Goal: Task Accomplishment & Management: Use online tool/utility

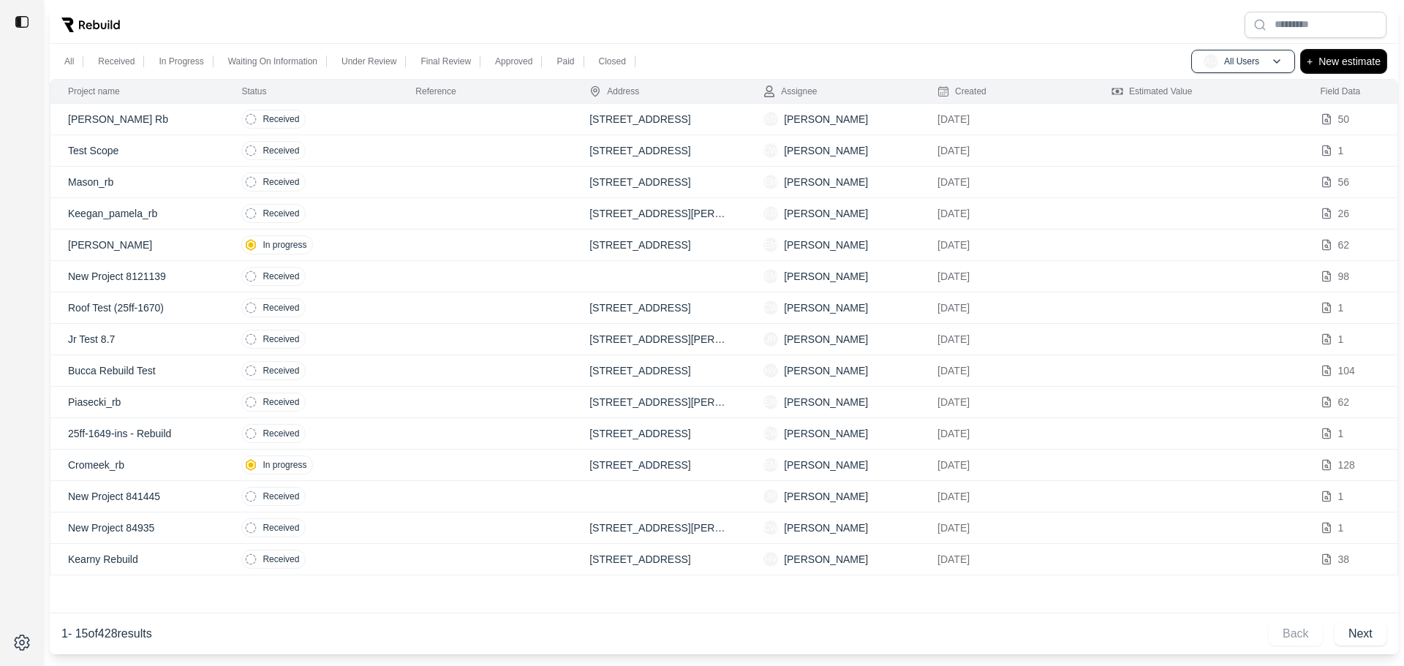
click at [1344, 65] on p "New estimate" at bounding box center [1350, 62] width 62 height 18
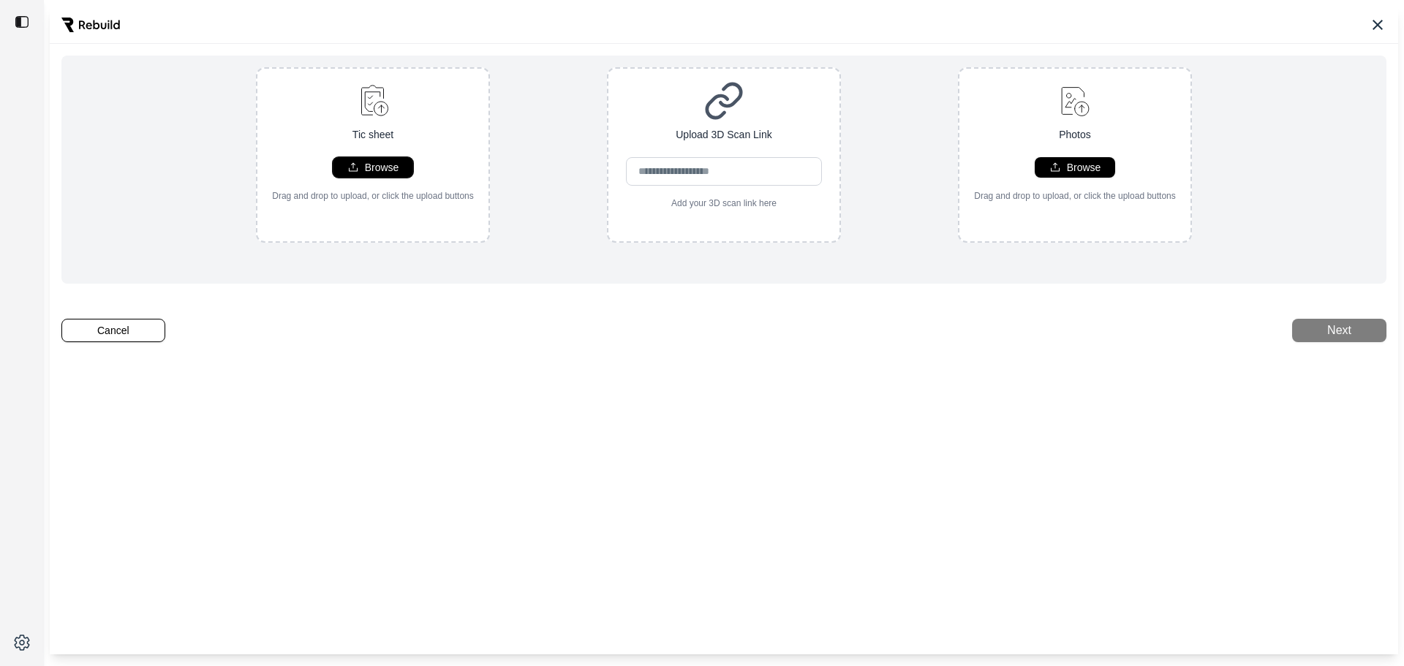
click at [365, 173] on p "Browse" at bounding box center [382, 167] width 34 height 15
type input "**********"
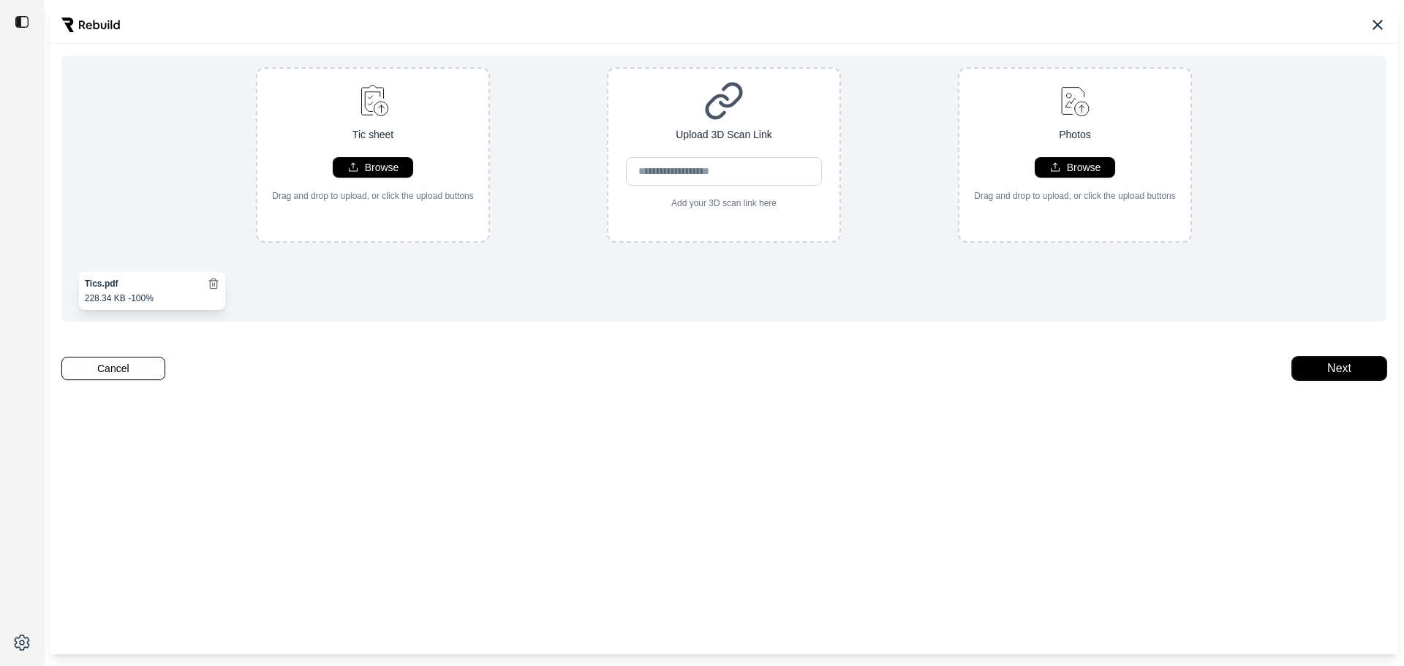
click at [1310, 380] on button "Next" at bounding box center [1339, 368] width 94 height 23
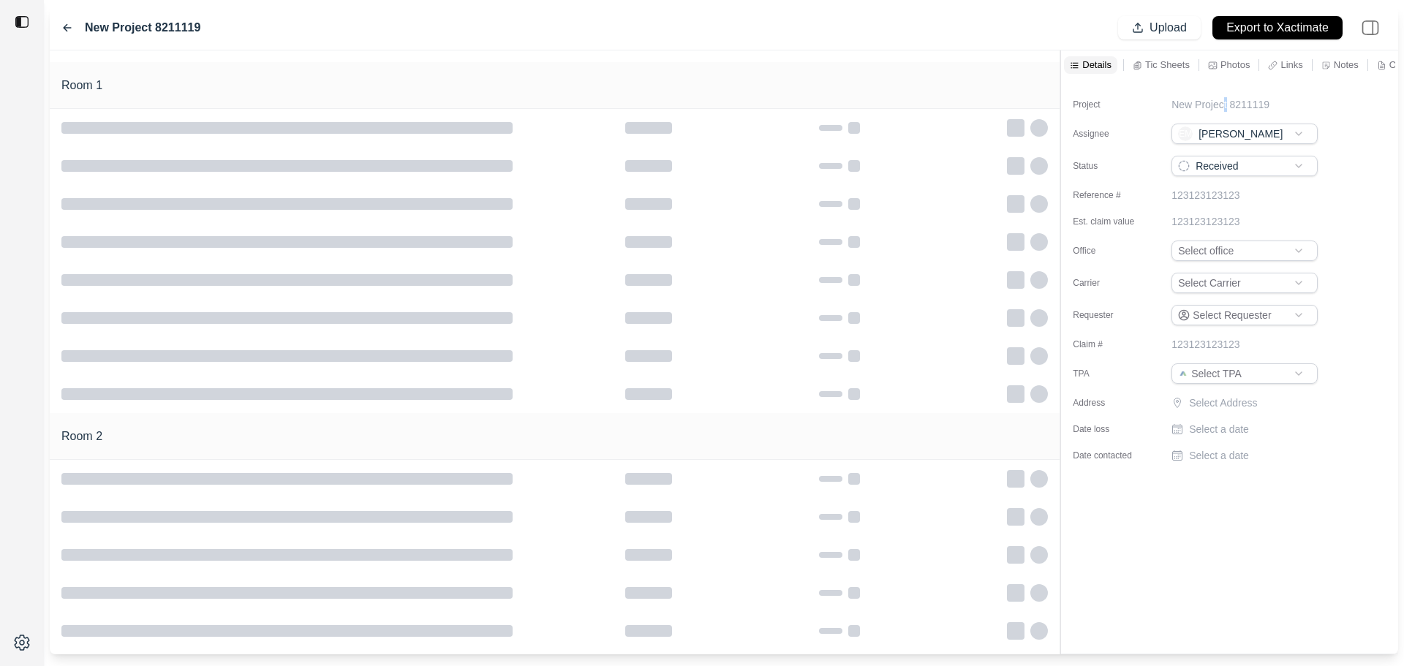
click at [1224, 100] on p "New Project 8211119" at bounding box center [1221, 104] width 98 height 15
drag, startPoint x: 1303, startPoint y: 103, endPoint x: 990, endPoint y: 110, distance: 313.1
click at [994, 110] on div "**********" at bounding box center [724, 352] width 1349 height 604
type input "*********"
click at [1284, 248] on html "Doolan_rb Upload Export to Xactimate Room 1 Room 2 Details Tic Sheets Photos Li…" at bounding box center [702, 333] width 1404 height 666
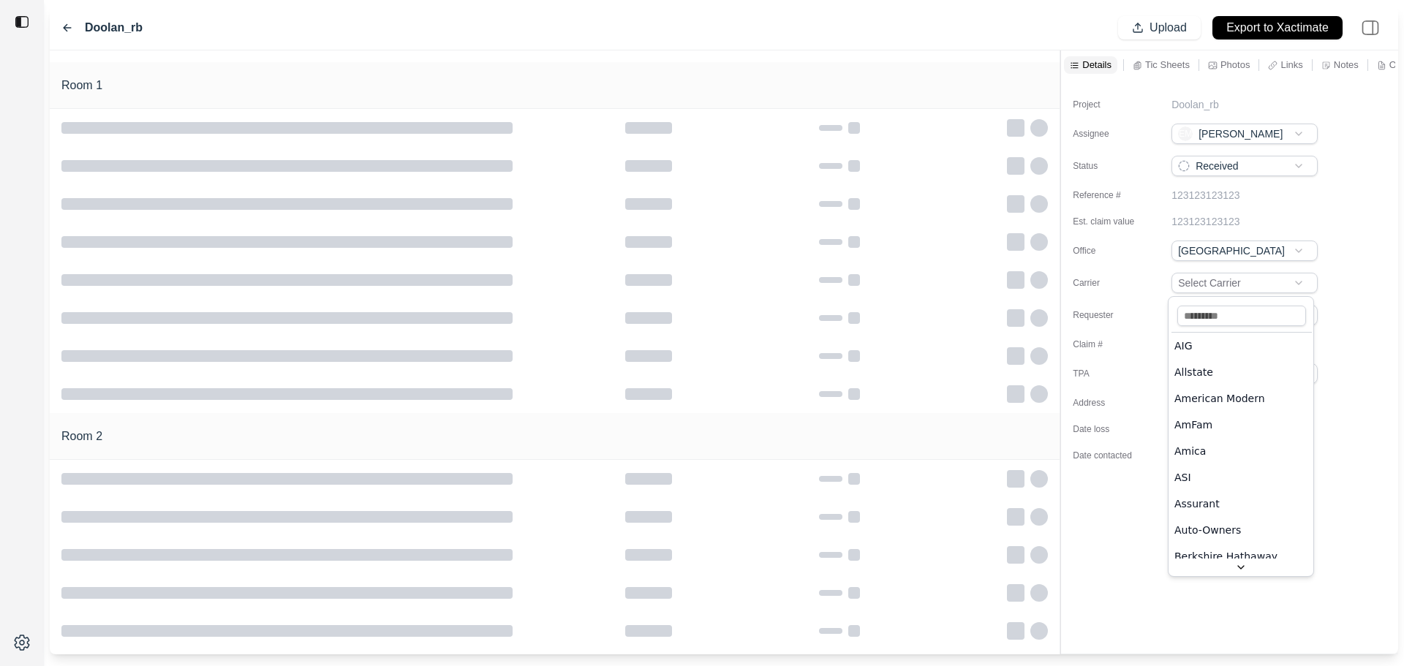
click at [1284, 277] on html "Doolan_rb Upload Export to Xactimate Room 1 Room 2 Details Tic Sheets Photos Li…" at bounding box center [702, 333] width 1404 height 666
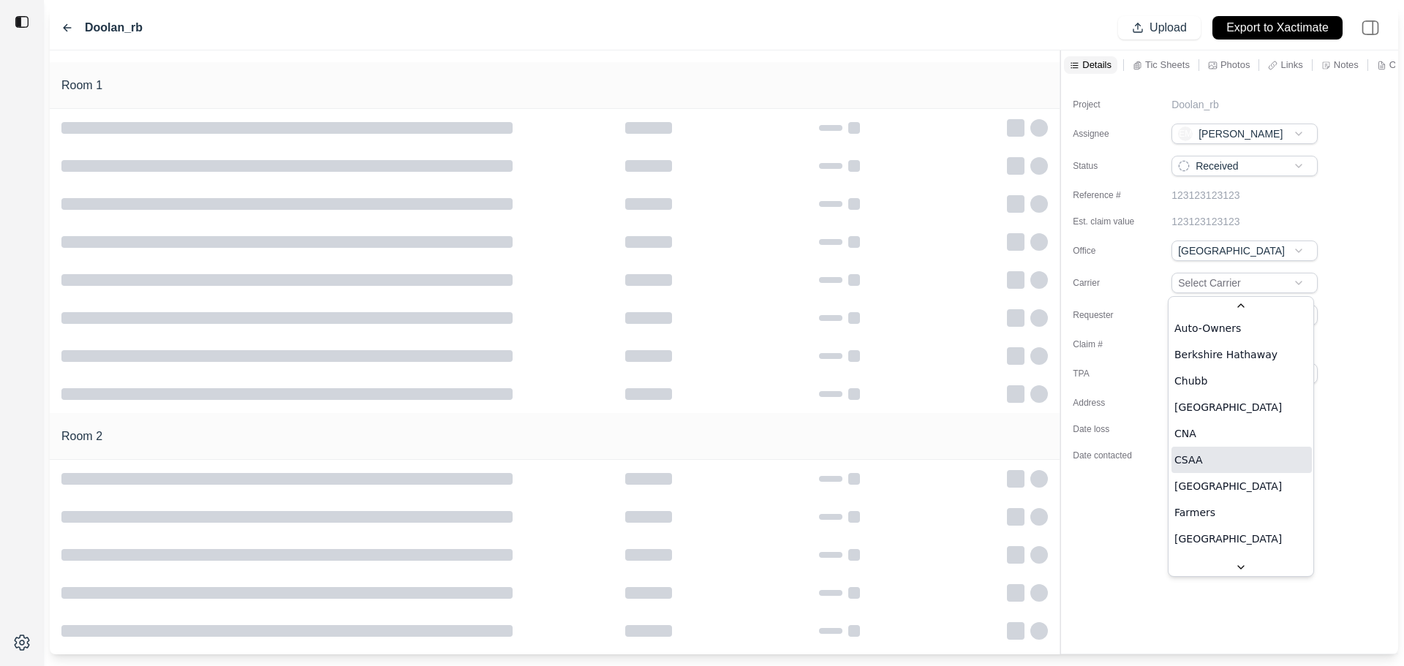
scroll to position [512, 0]
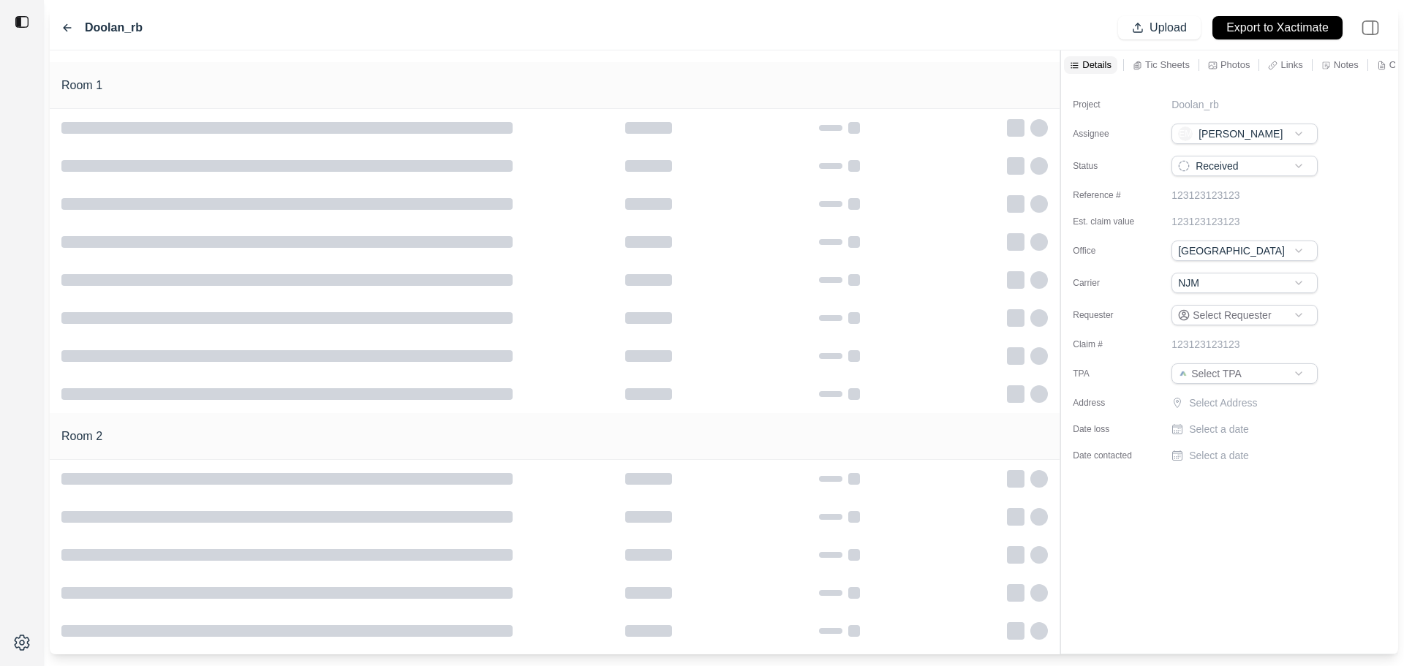
click at [1237, 404] on p "Select Address" at bounding box center [1255, 403] width 132 height 15
click at [1248, 410] on input "text" at bounding box center [1245, 406] width 146 height 20
paste input "**********"
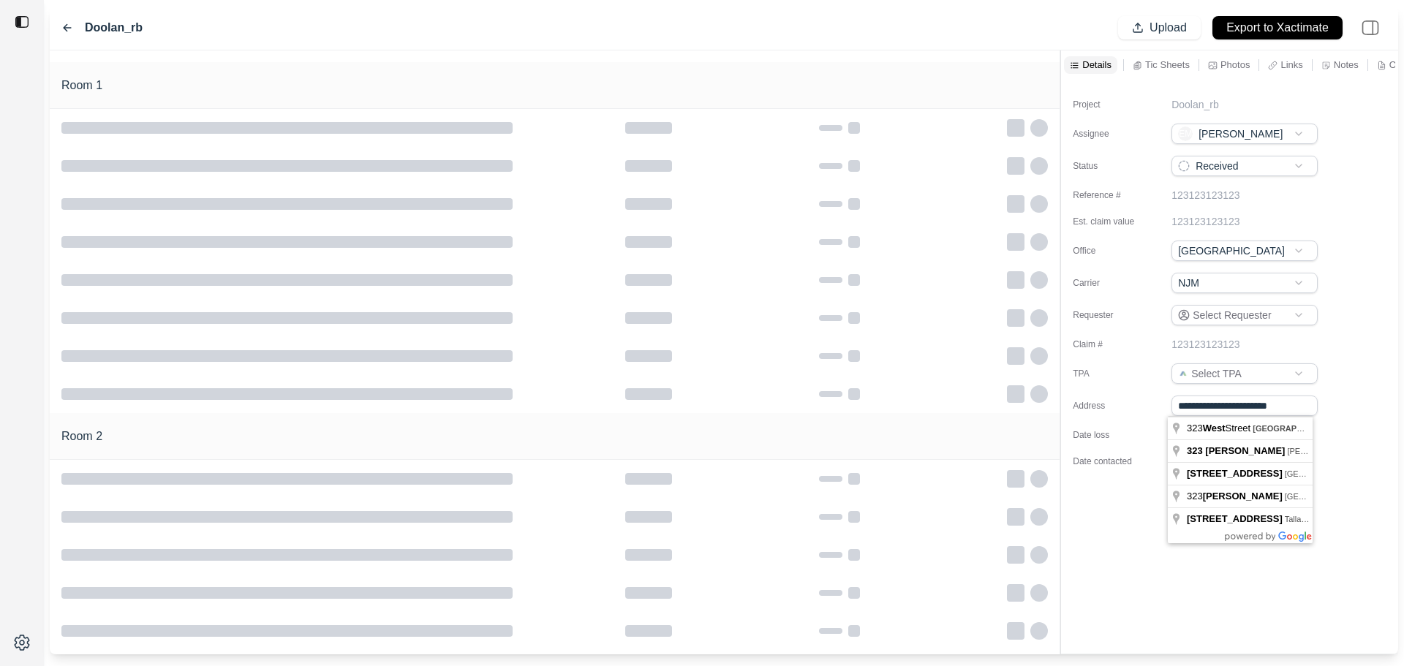
type input "**********"
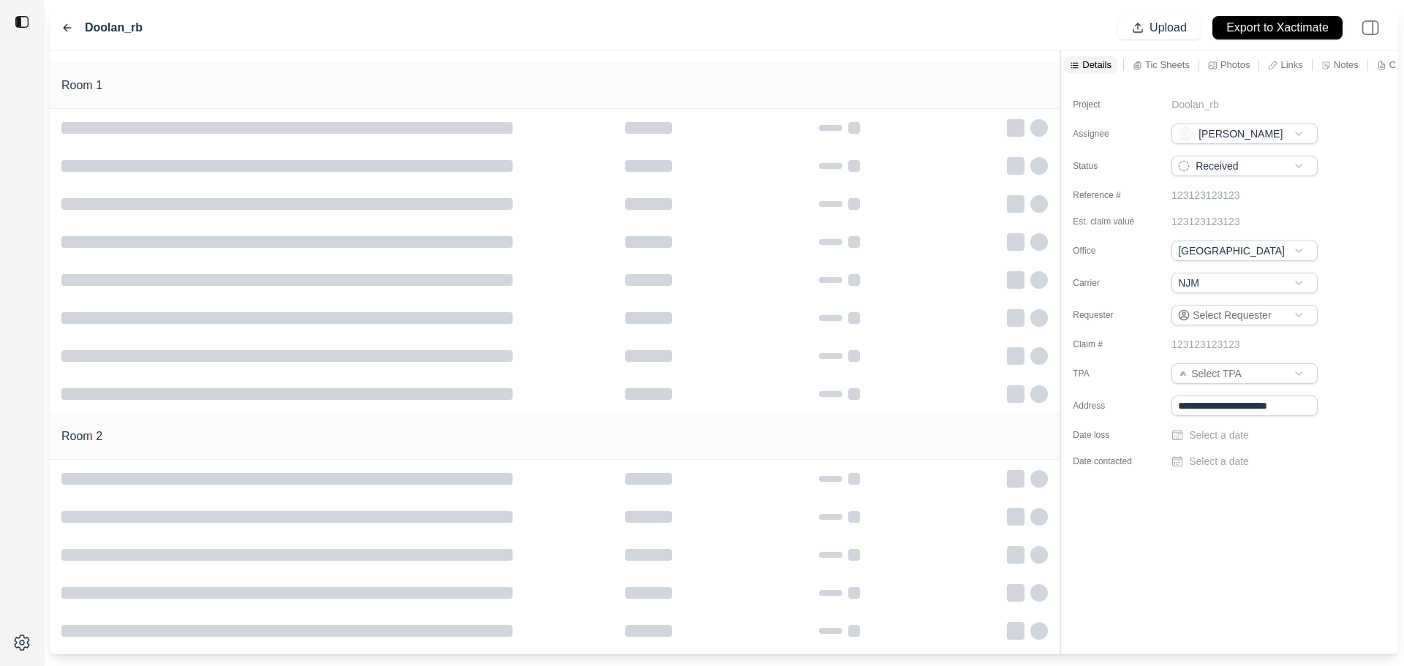
click at [1326, 505] on div "**********" at bounding box center [1229, 367] width 337 height 574
drag, startPoint x: 1282, startPoint y: 407, endPoint x: 1133, endPoint y: 417, distance: 149.5
click at [1142, 416] on div "**********" at bounding box center [1229, 277] width 337 height 395
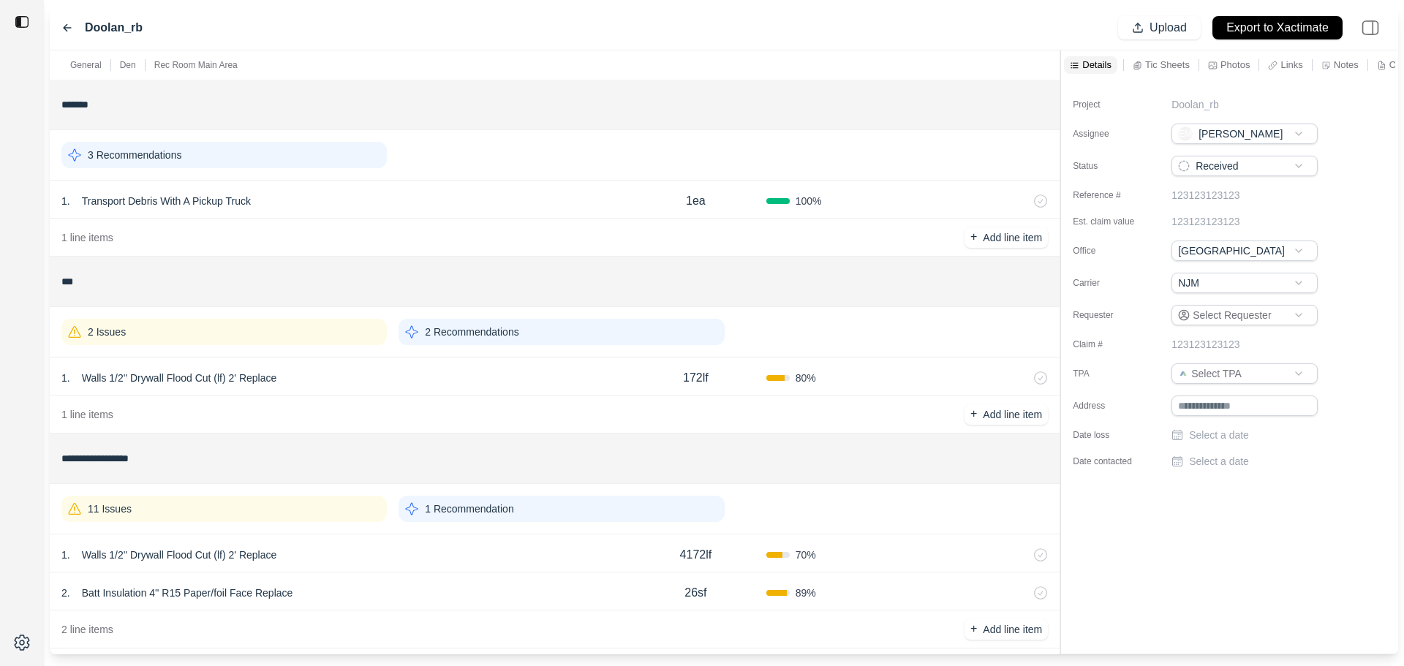
click at [353, 377] on div "1 . Walls 1/2'' Drywall Flood Cut (lf) 2' Replace" at bounding box center [343, 378] width 564 height 20
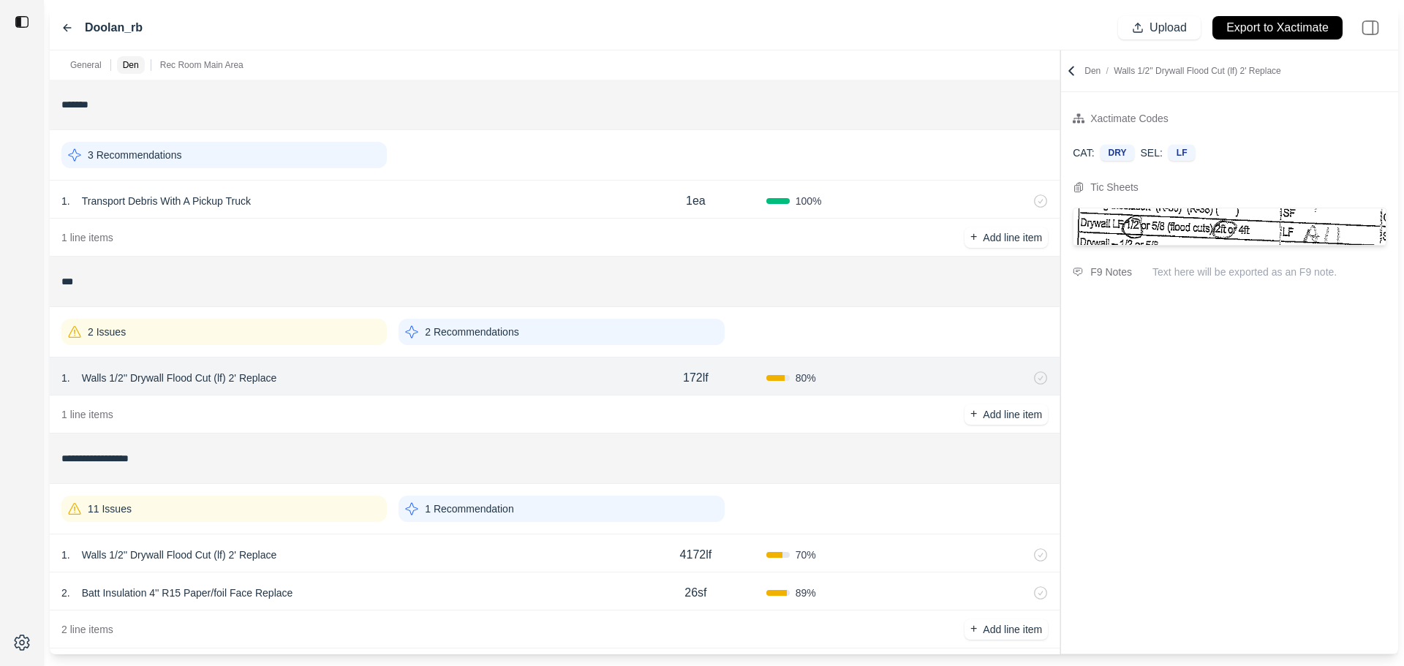
click at [691, 385] on p "172lf" at bounding box center [696, 378] width 26 height 18
drag, startPoint x: 711, startPoint y: 380, endPoint x: 603, endPoint y: 383, distance: 107.5
click at [603, 383] on div "1 . Walls 1/2'' Drywall Flood Cut (lf) 2' Replace ***** 80 %" at bounding box center [555, 377] width 1010 height 38
type input "**"
click at [303, 333] on div "2 Issues" at bounding box center [223, 332] width 325 height 26
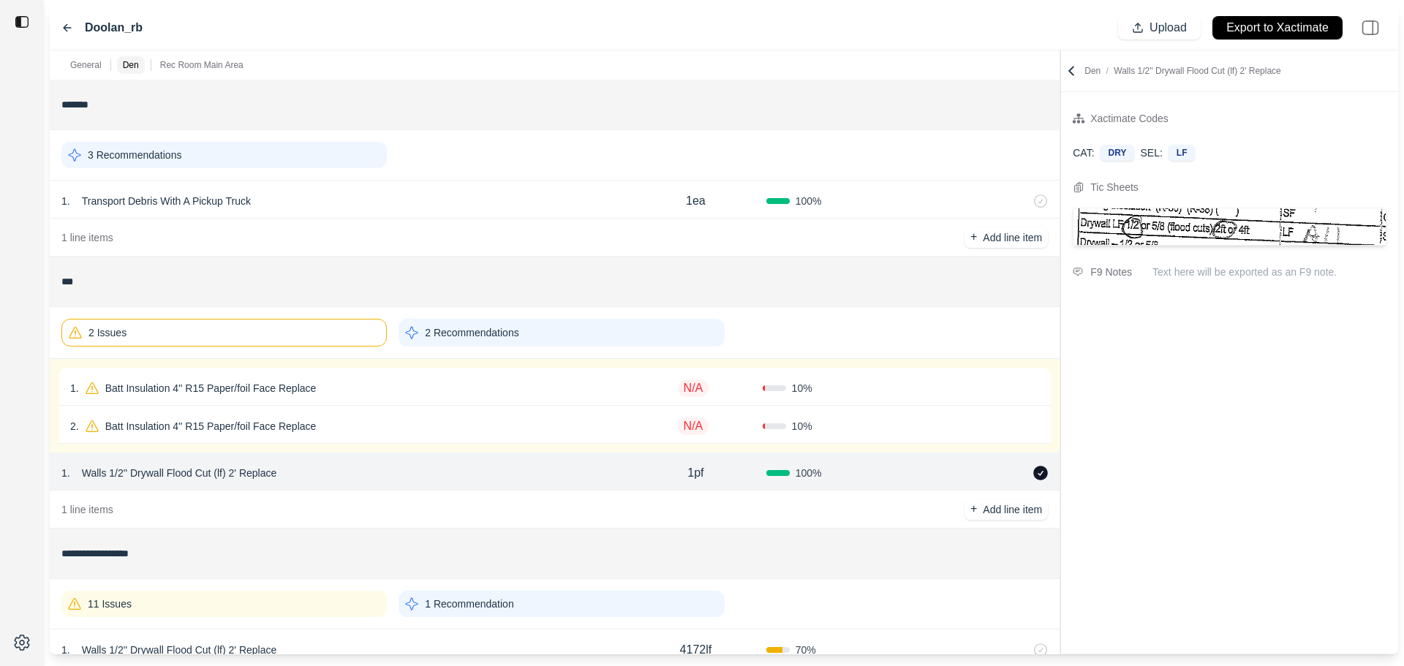
click at [437, 387] on div "1 . Batt Insulation 4'' R15 Paper/foil Face Replace" at bounding box center [347, 388] width 554 height 20
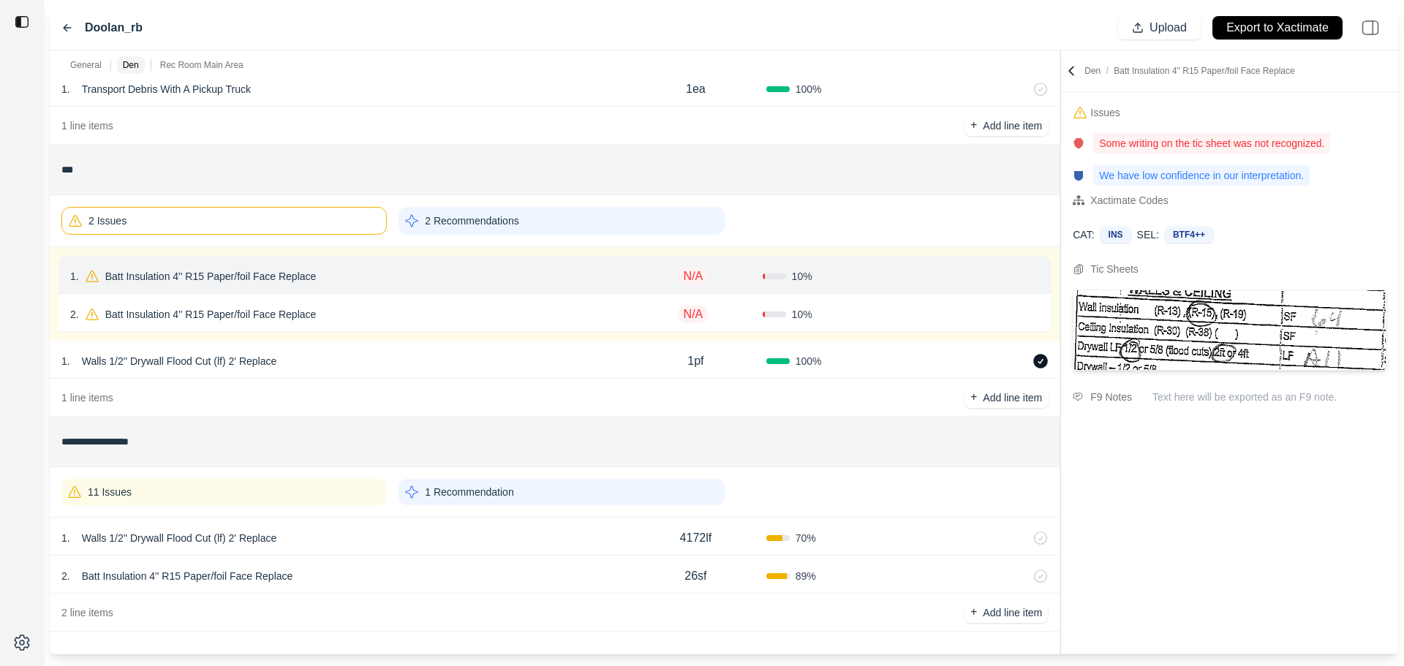
scroll to position [113, 0]
click at [454, 304] on div "2 . Batt Insulation 4'' R15 Paper/foil Face Replace" at bounding box center [347, 314] width 554 height 20
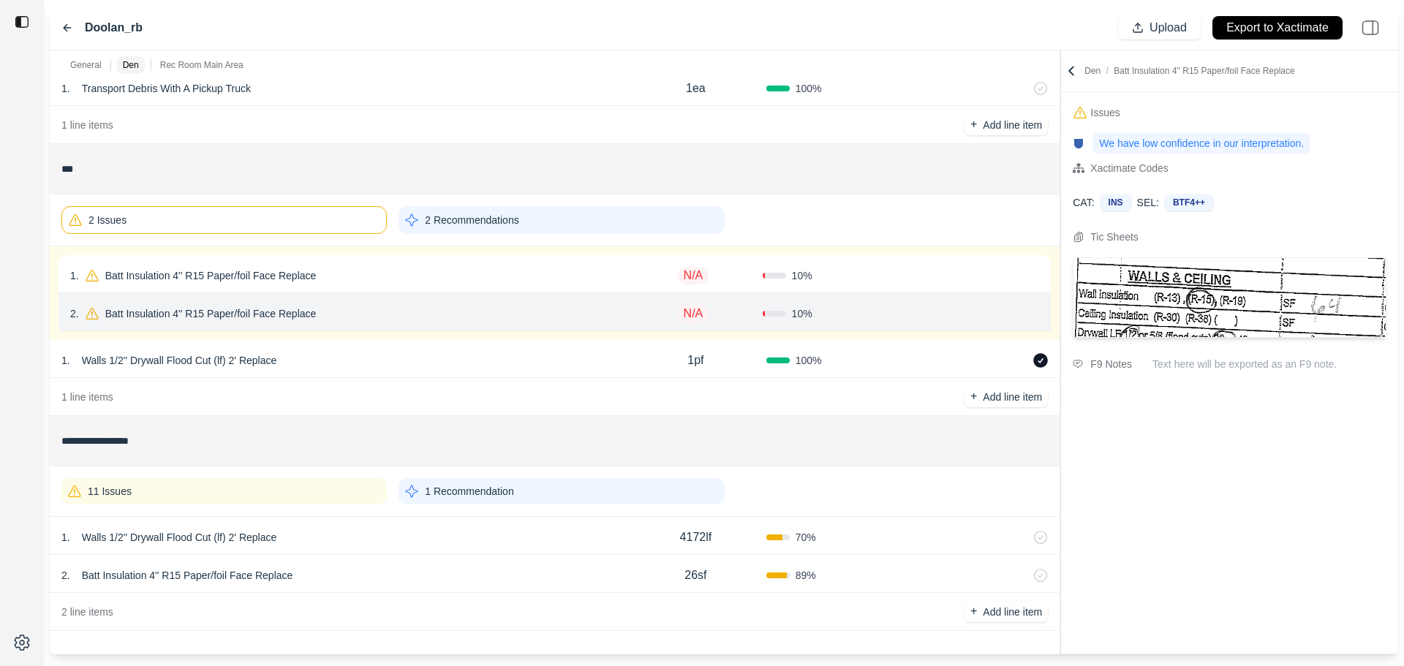
click at [456, 280] on div "1 . Batt Insulation 4'' R15 Paper/foil Face Replace" at bounding box center [347, 275] width 554 height 20
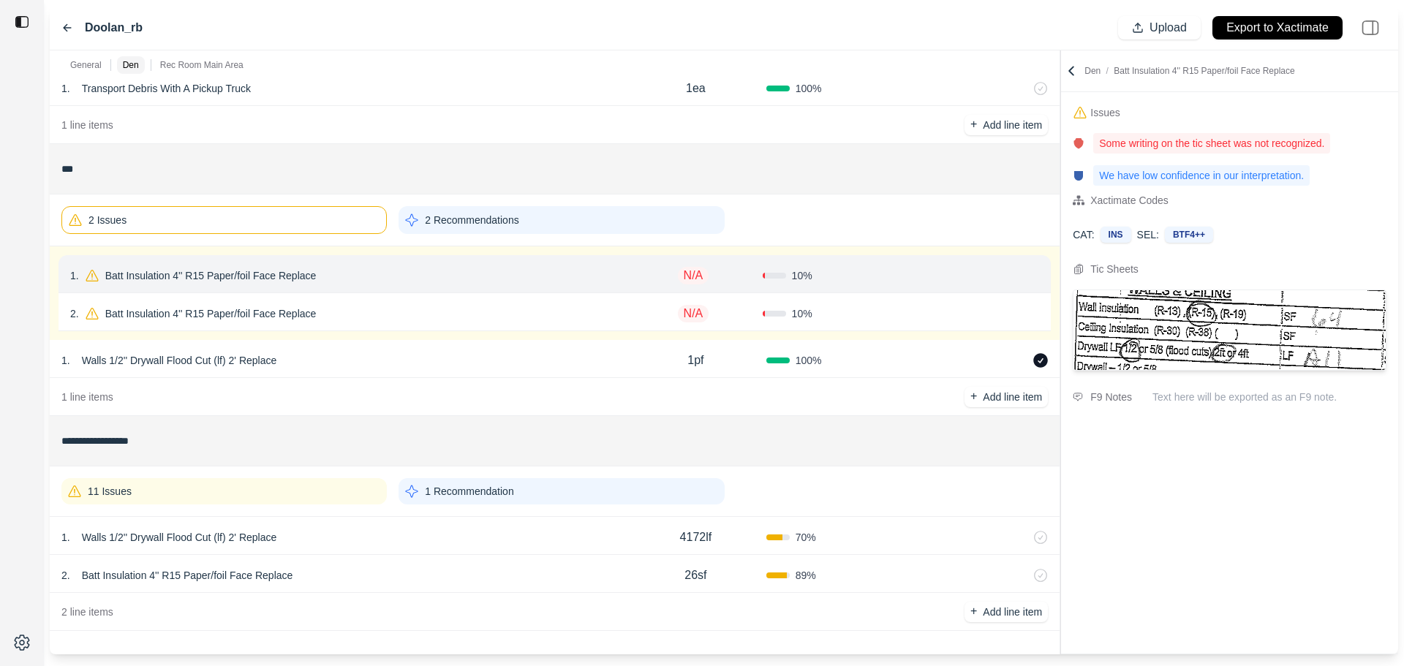
click at [456, 323] on div "2 . Batt Insulation 4'' R15 Paper/foil Face Replace" at bounding box center [347, 314] width 554 height 20
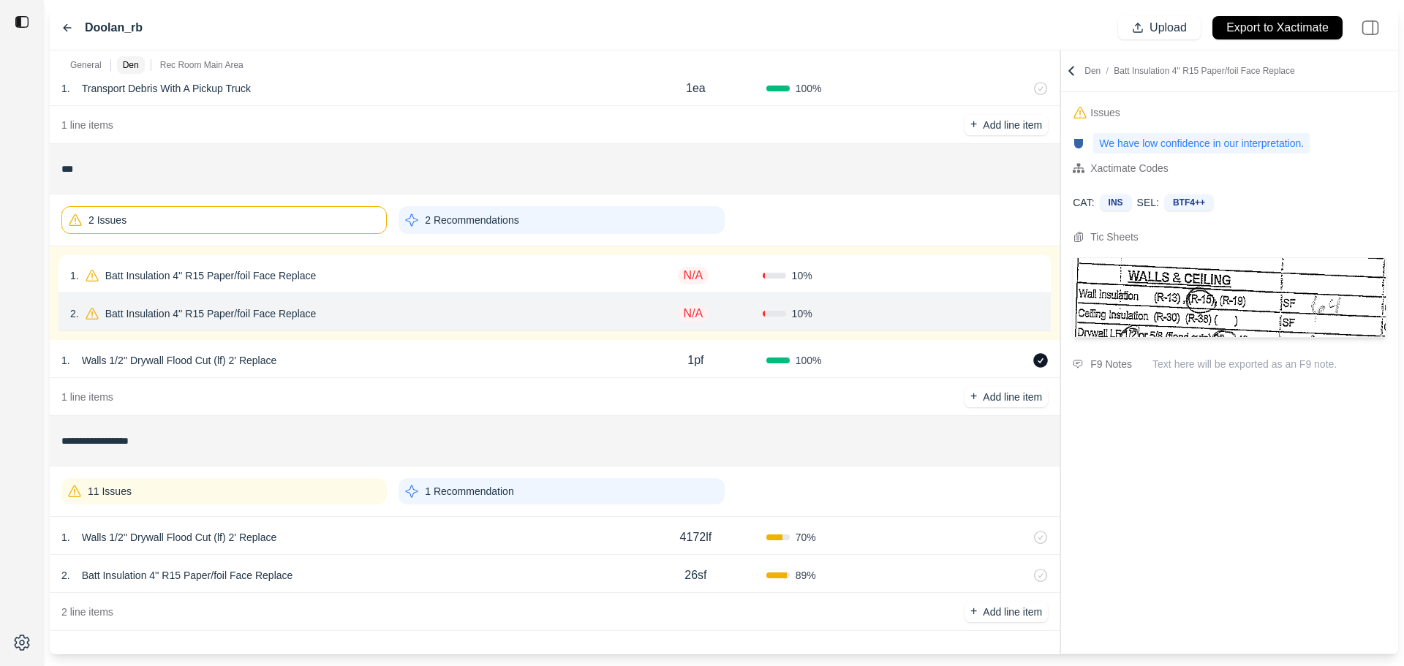
click at [456, 270] on div "1 . Batt Insulation 4'' R15 Paper/foil Face Replace" at bounding box center [347, 275] width 554 height 20
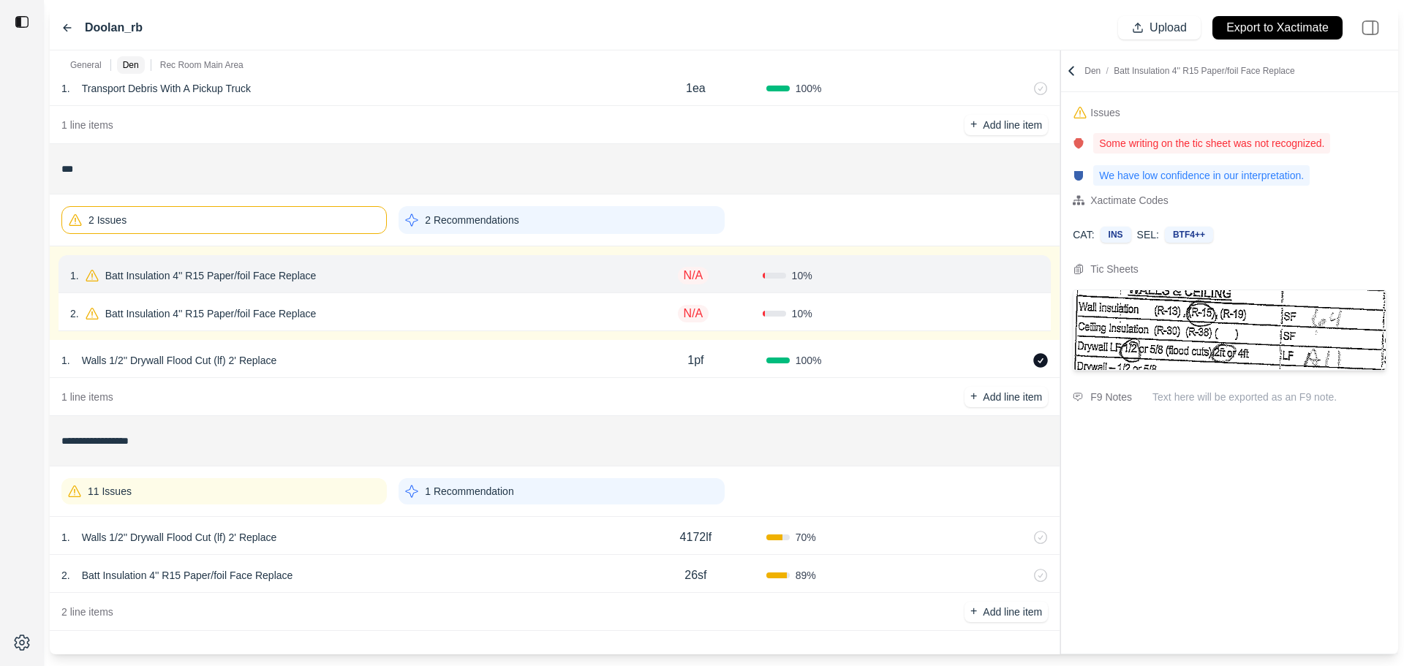
click at [342, 498] on div "11 Issues" at bounding box center [223, 491] width 325 height 26
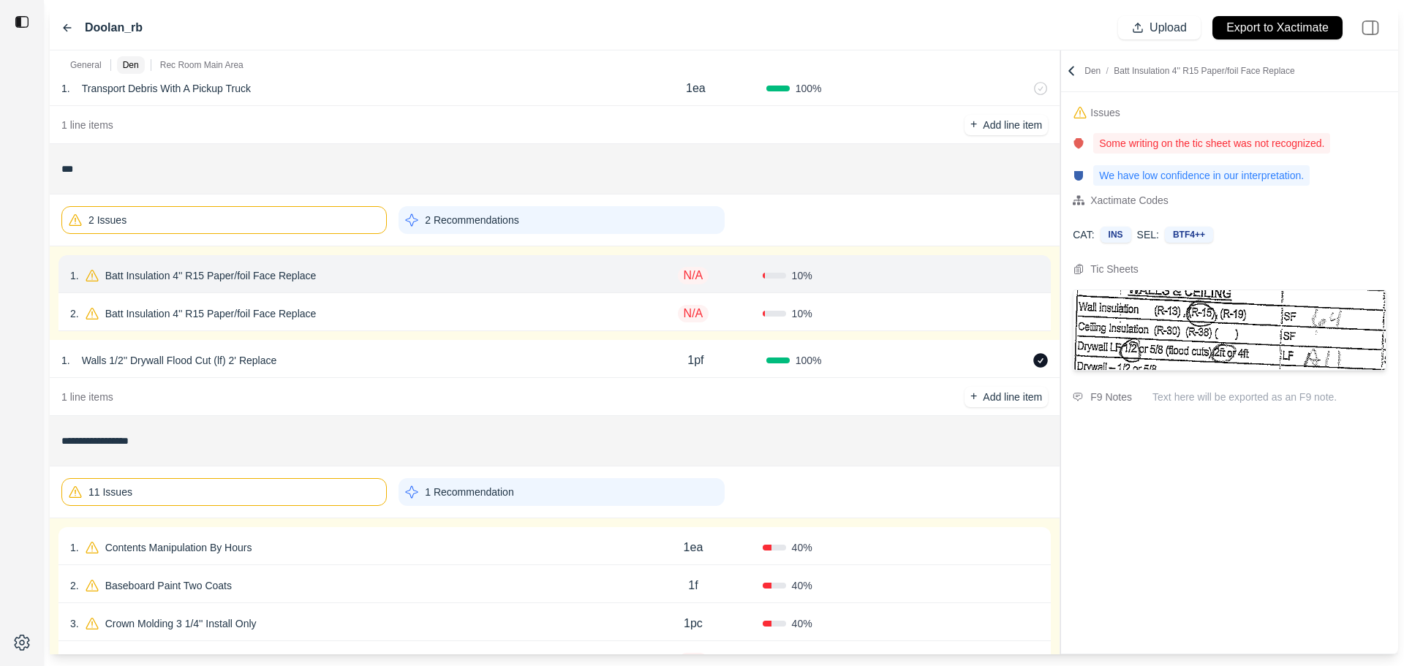
click at [342, 508] on div "11 Issues 1 Recommendation" at bounding box center [554, 491] width 987 height 39
click at [342, 499] on div "11 Issues" at bounding box center [223, 492] width 325 height 28
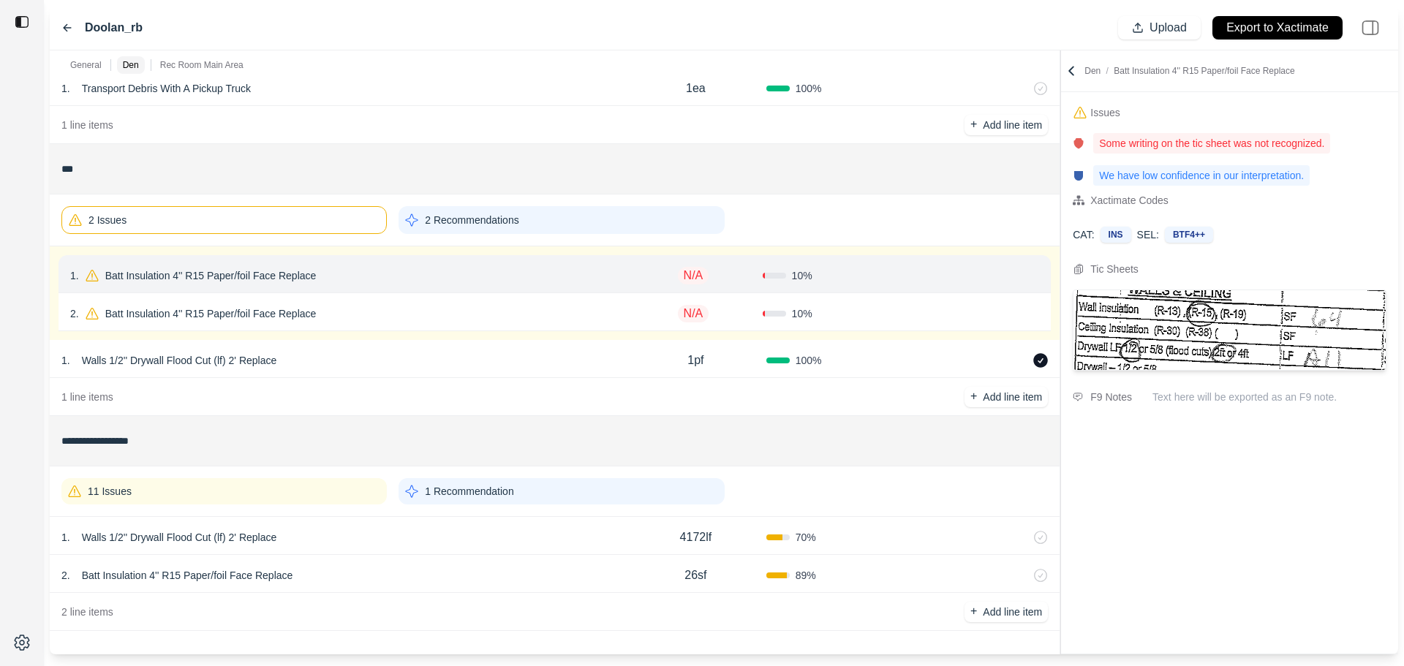
click at [436, 312] on div "2 . Batt Insulation 4'' R15 Paper/foil Face Replace" at bounding box center [347, 314] width 554 height 20
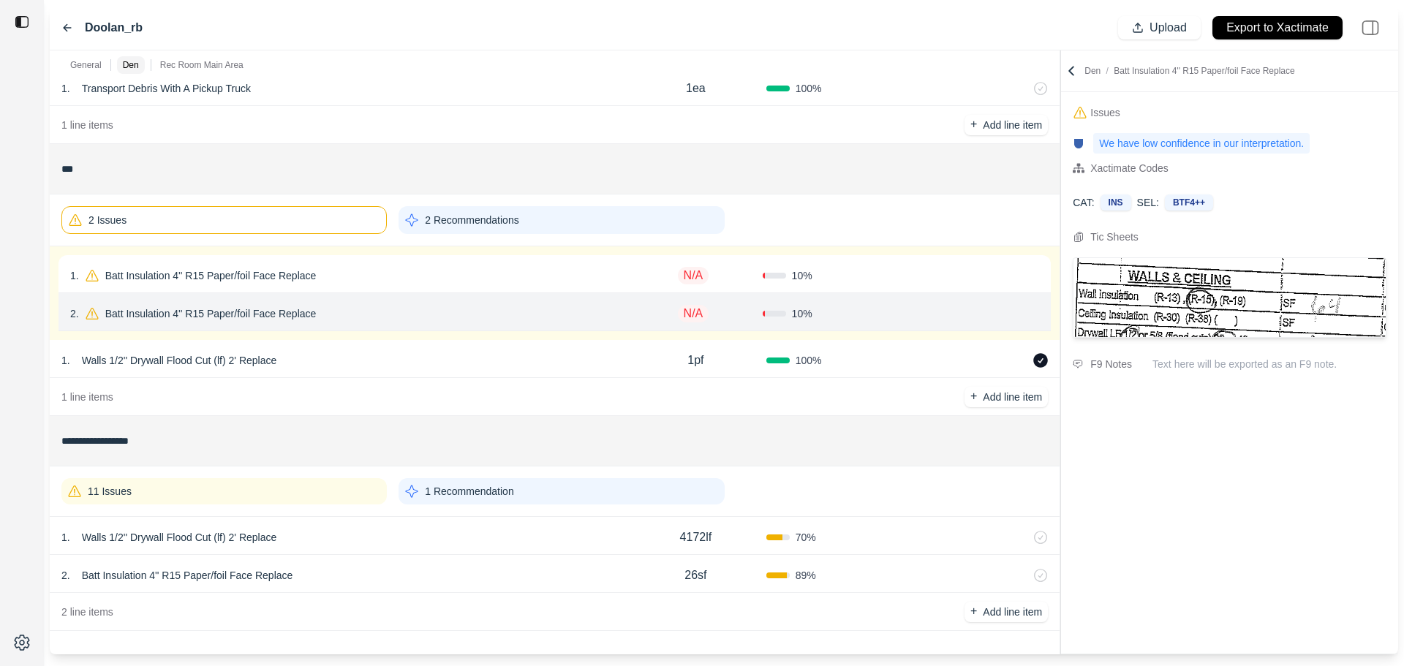
click at [217, 491] on div "11 Issues" at bounding box center [223, 491] width 325 height 26
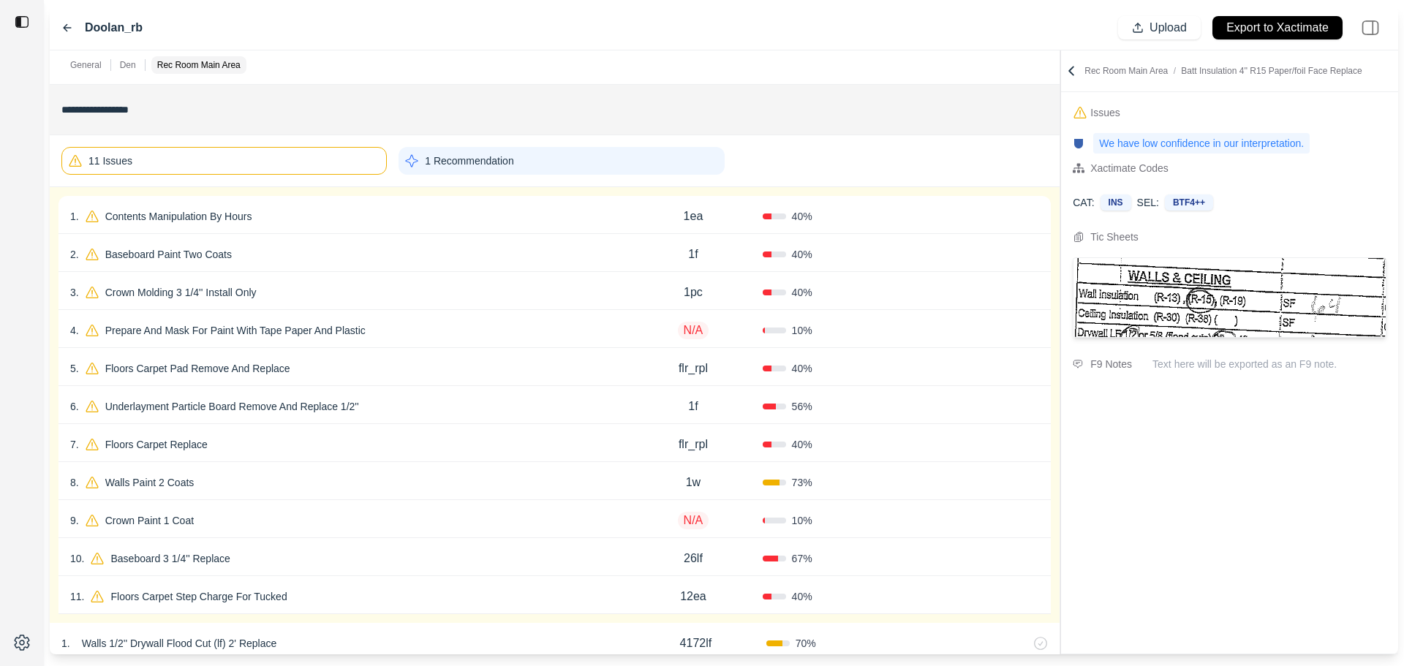
scroll to position [478, 0]
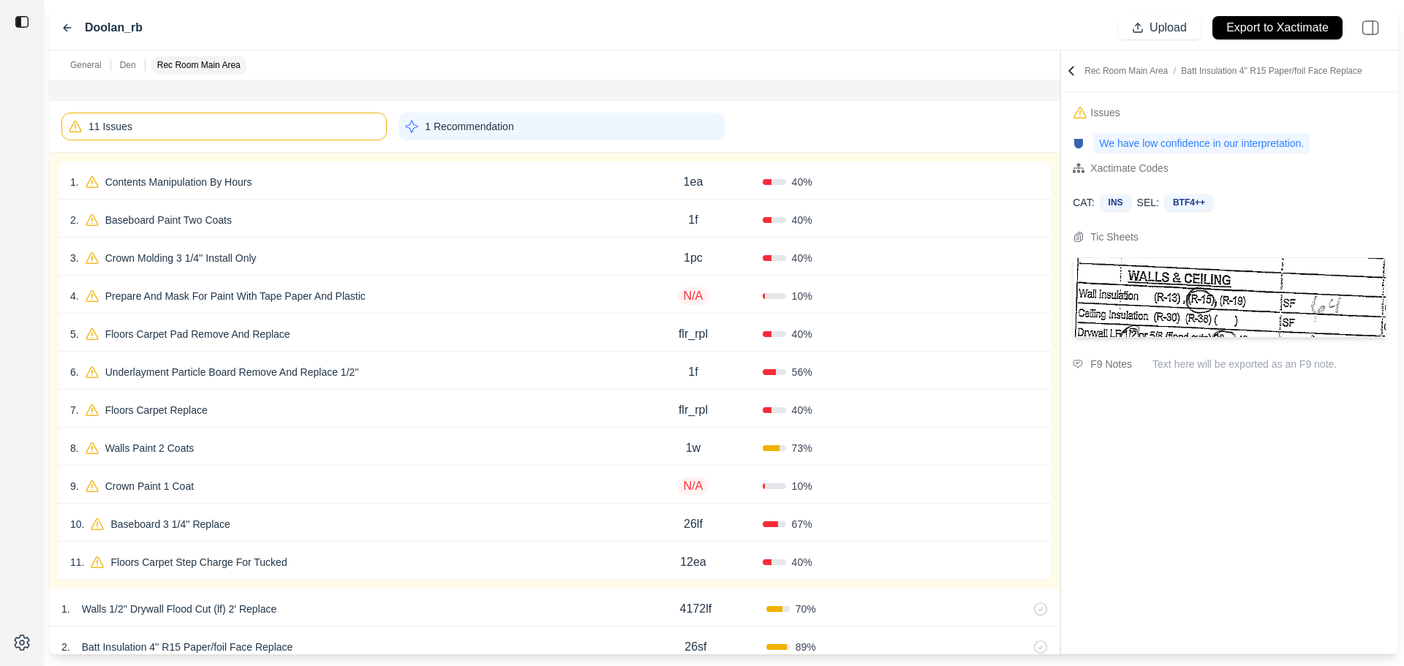
click at [407, 340] on div "5 . Floors Carpet Pad Remove And Replace" at bounding box center [347, 334] width 554 height 20
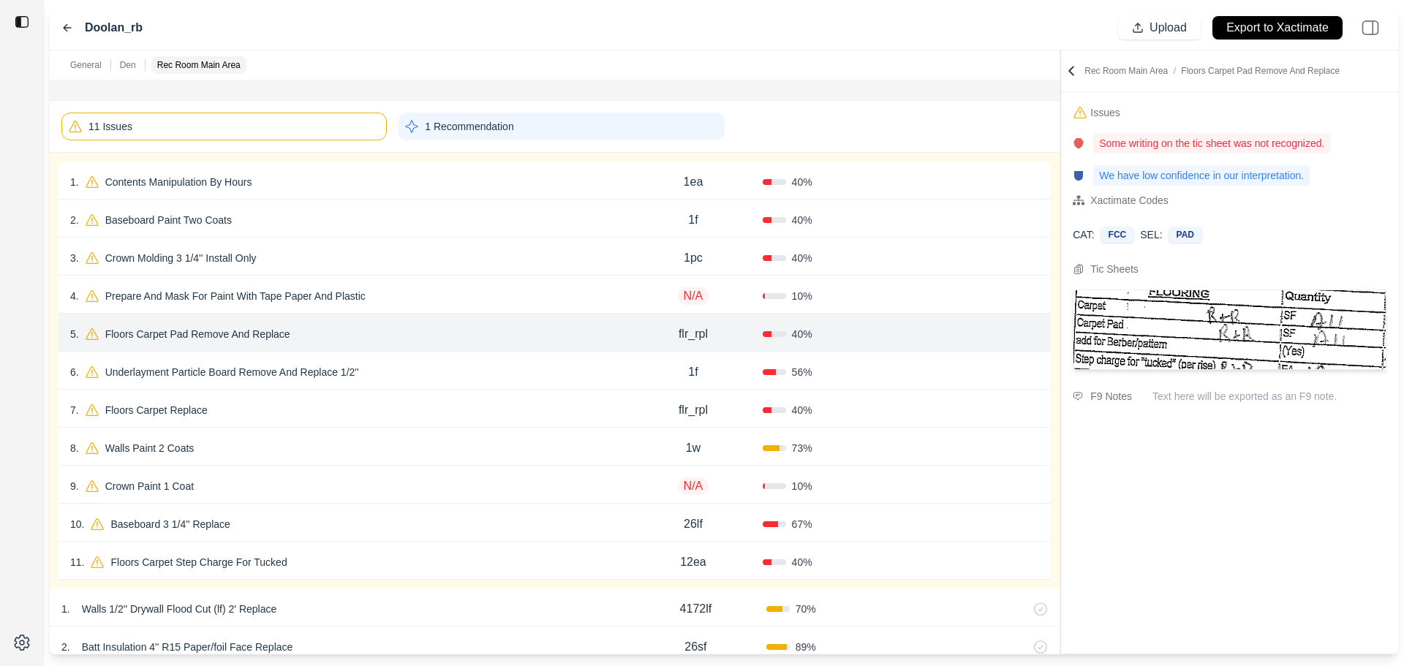
click at [419, 377] on div "6 . Underlayment Particle Board Remove And Replace 1/2''" at bounding box center [347, 372] width 554 height 20
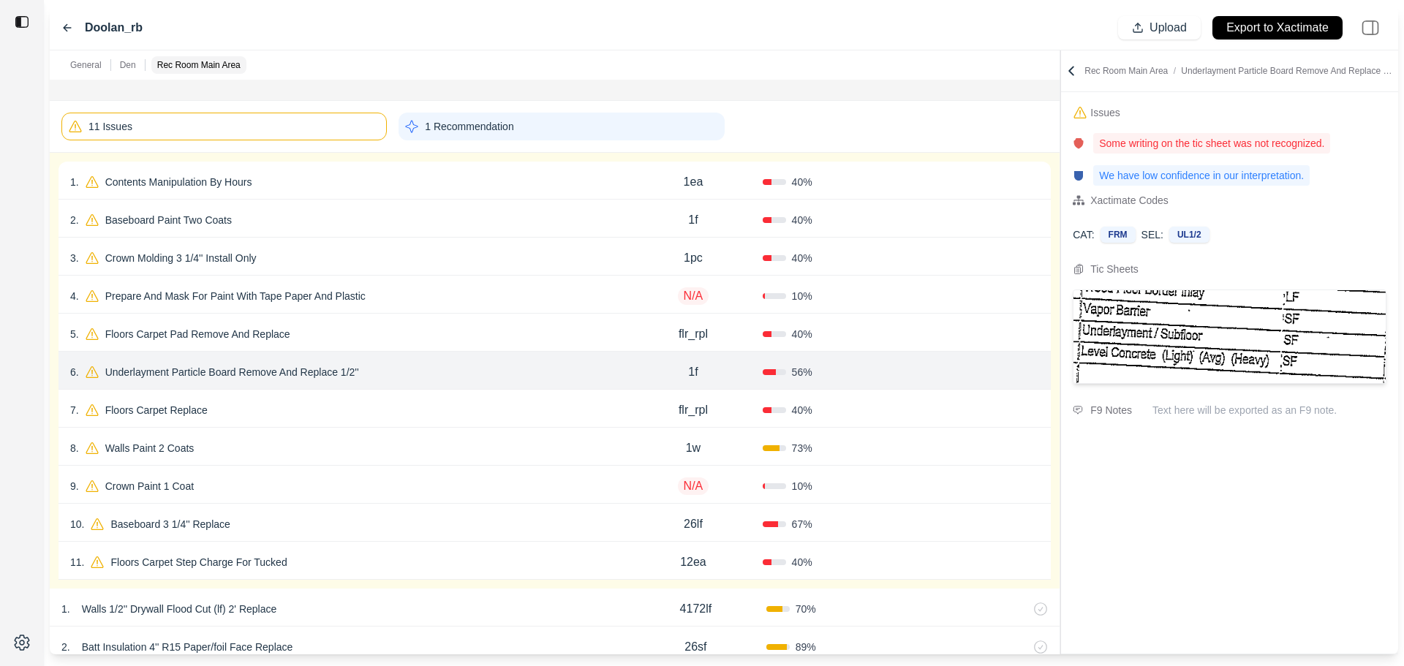
click at [434, 332] on div "5 . Floors Carpet Pad Remove And Replace" at bounding box center [347, 334] width 554 height 20
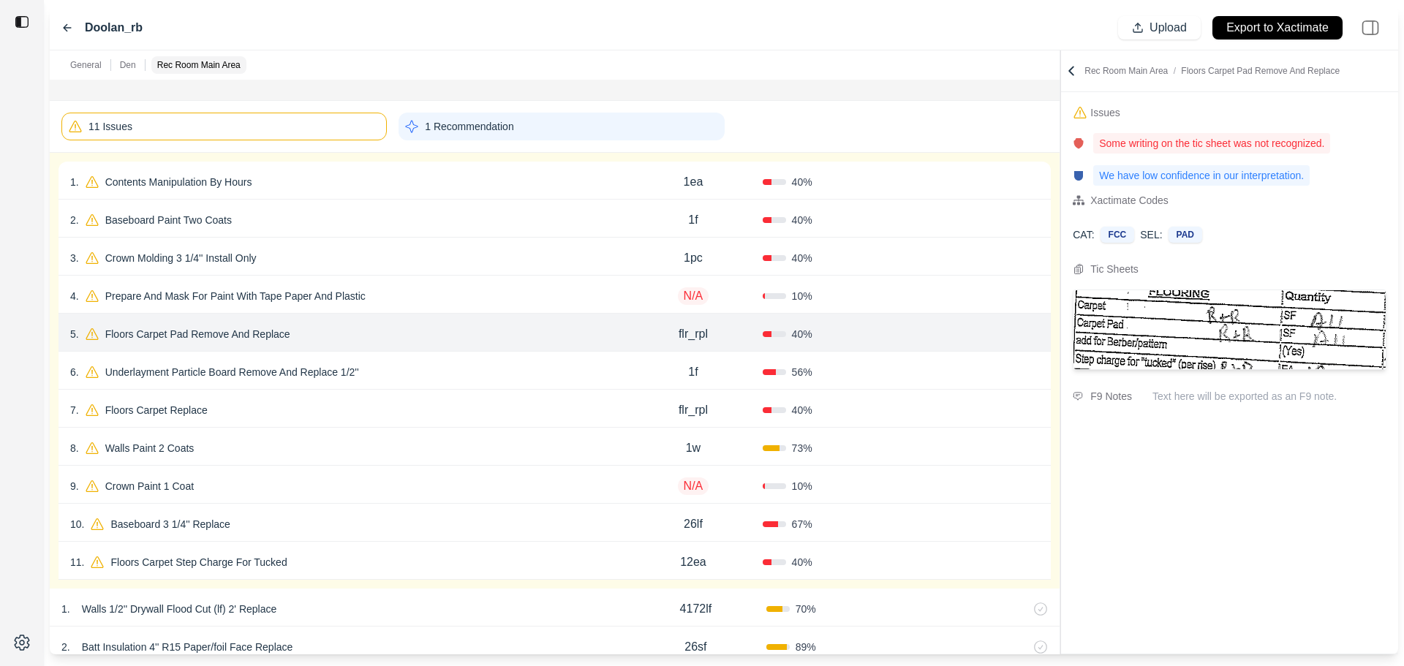
click at [416, 233] on div "2 . Baseboard Paint Two Coats 1f 40 % Confirm" at bounding box center [555, 219] width 992 height 38
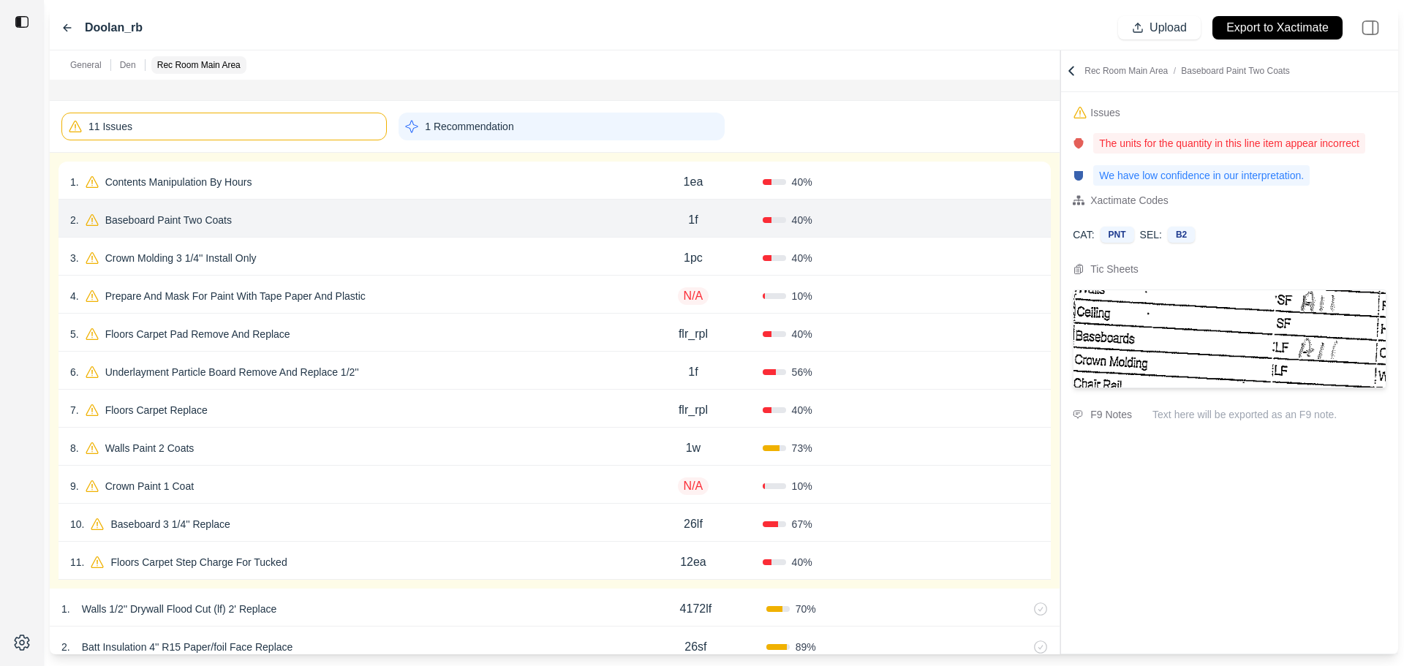
click at [427, 181] on div "1 . Contents Manipulation By Hours" at bounding box center [347, 182] width 554 height 20
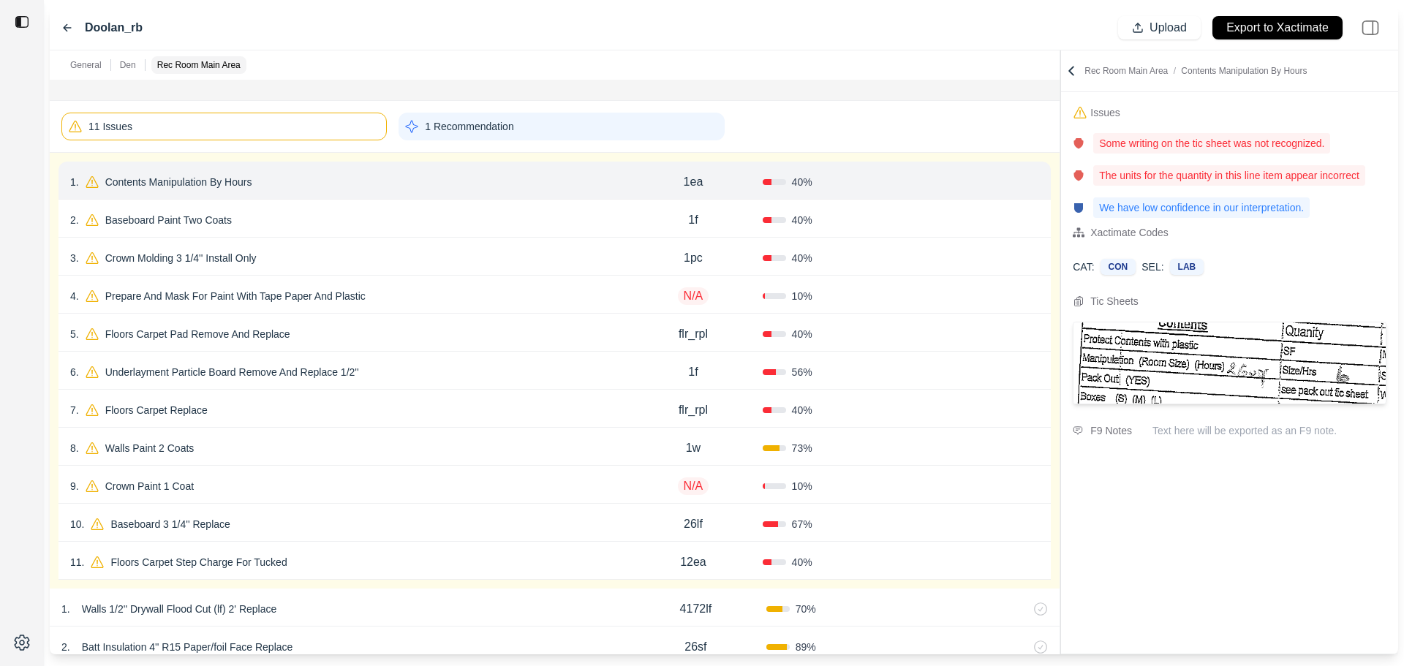
click at [421, 255] on div "3 . Crown Molding 3 1/4'' Install Only" at bounding box center [347, 258] width 554 height 20
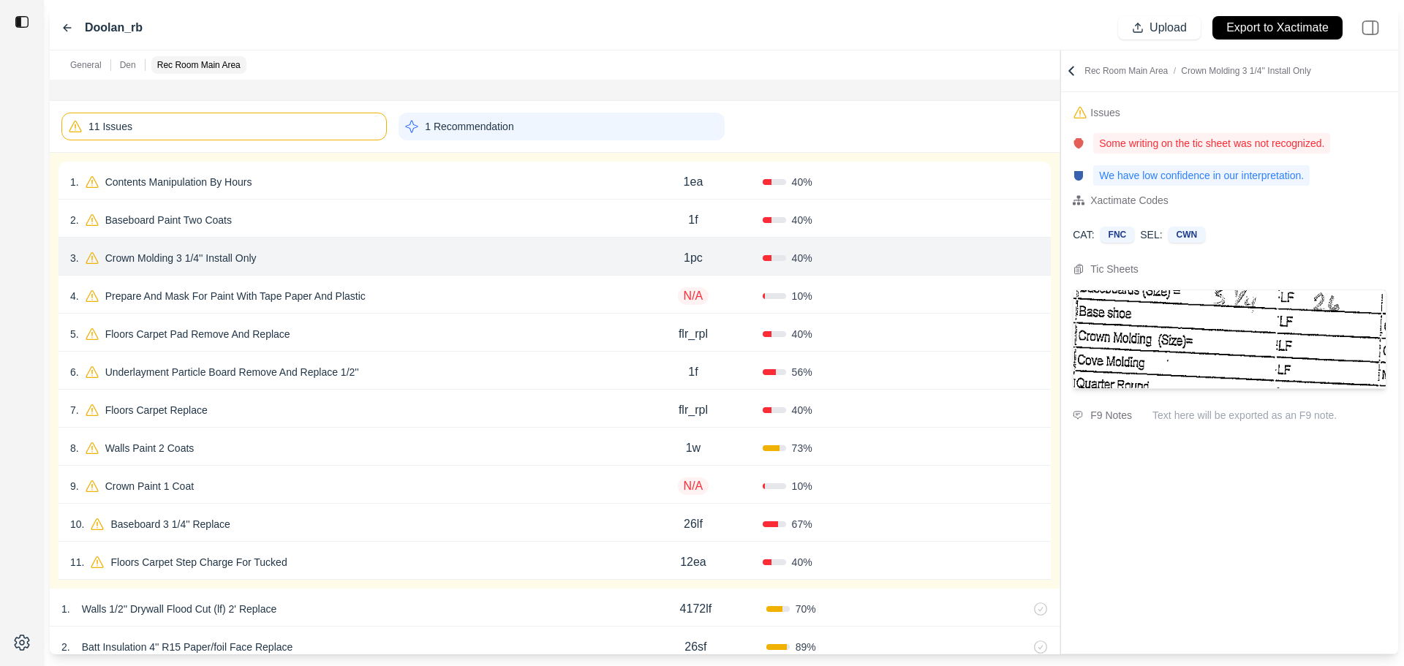
click at [445, 284] on div "4 . Prepare And Mask For Paint With Tape Paper And Plastic N/A 10 % Confirm" at bounding box center [555, 295] width 992 height 38
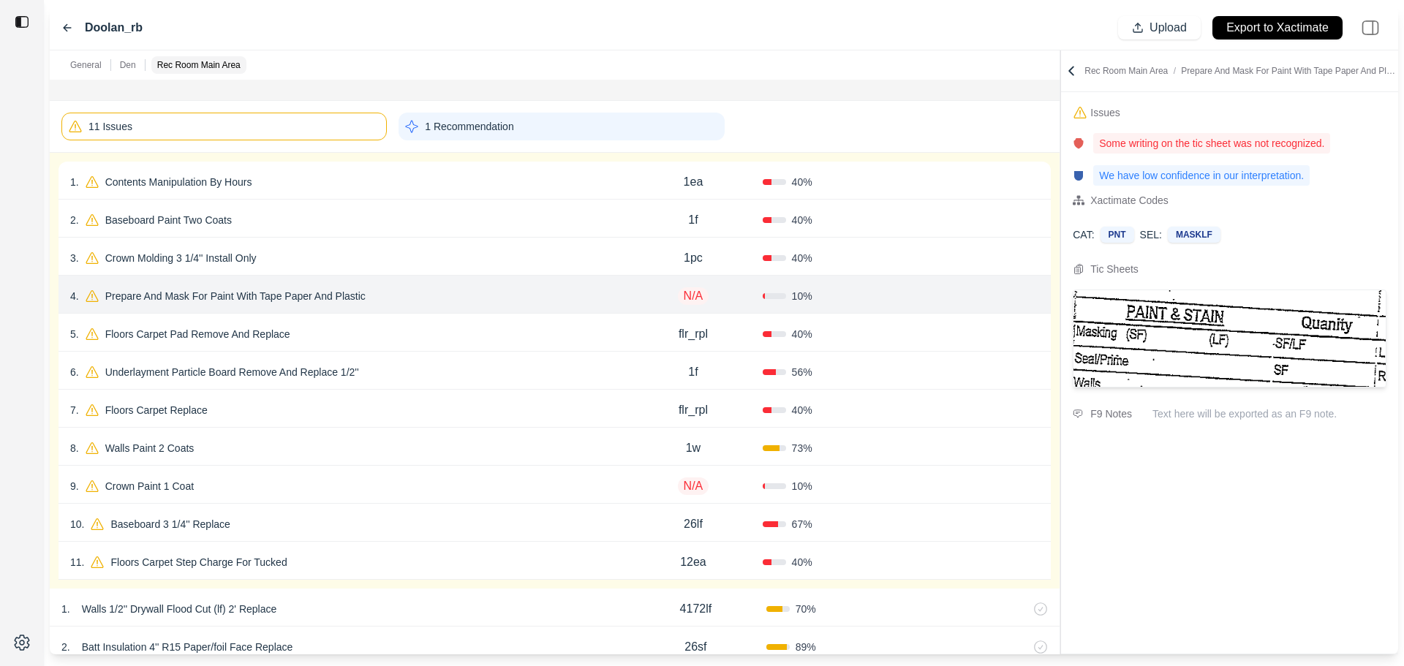
click at [446, 242] on div "3 . Crown Molding 3 1/4'' Install Only 1pc 40 % Confirm" at bounding box center [555, 257] width 992 height 38
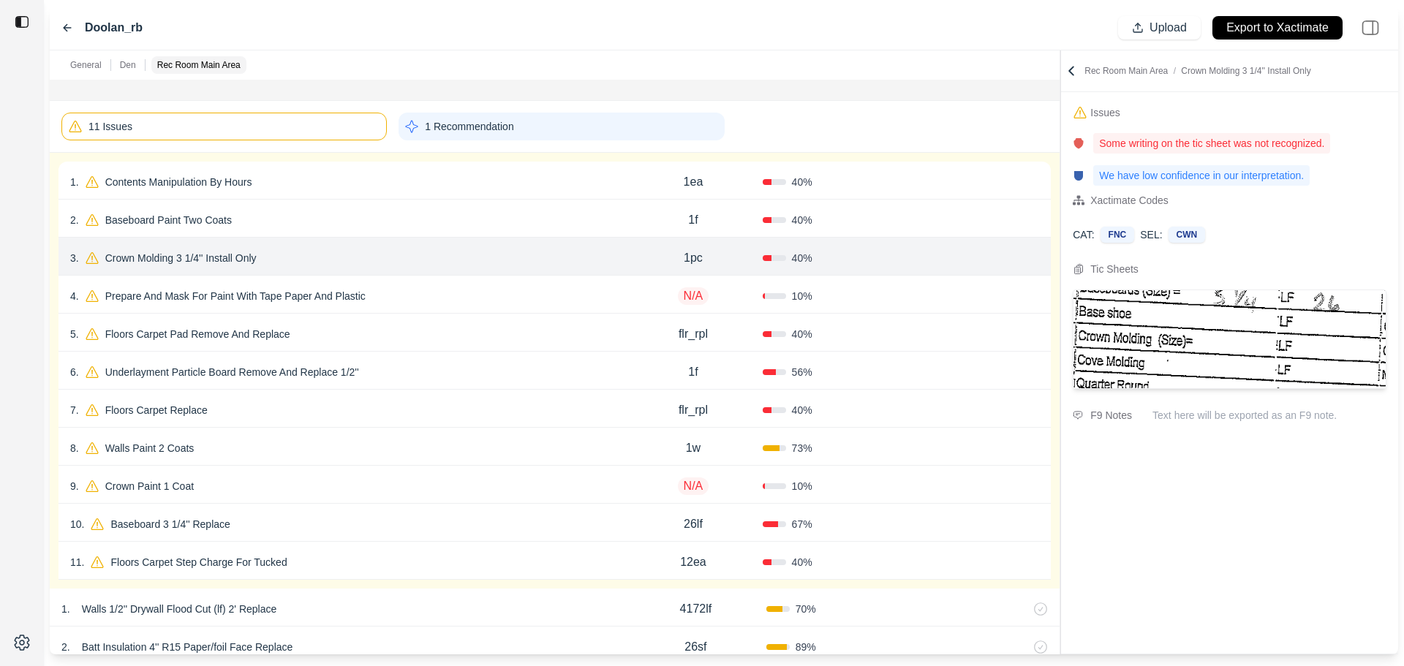
click at [446, 282] on div "4 . Prepare And Mask For Paint With Tape Paper And Plastic N/A 10 % Confirm" at bounding box center [555, 295] width 992 height 38
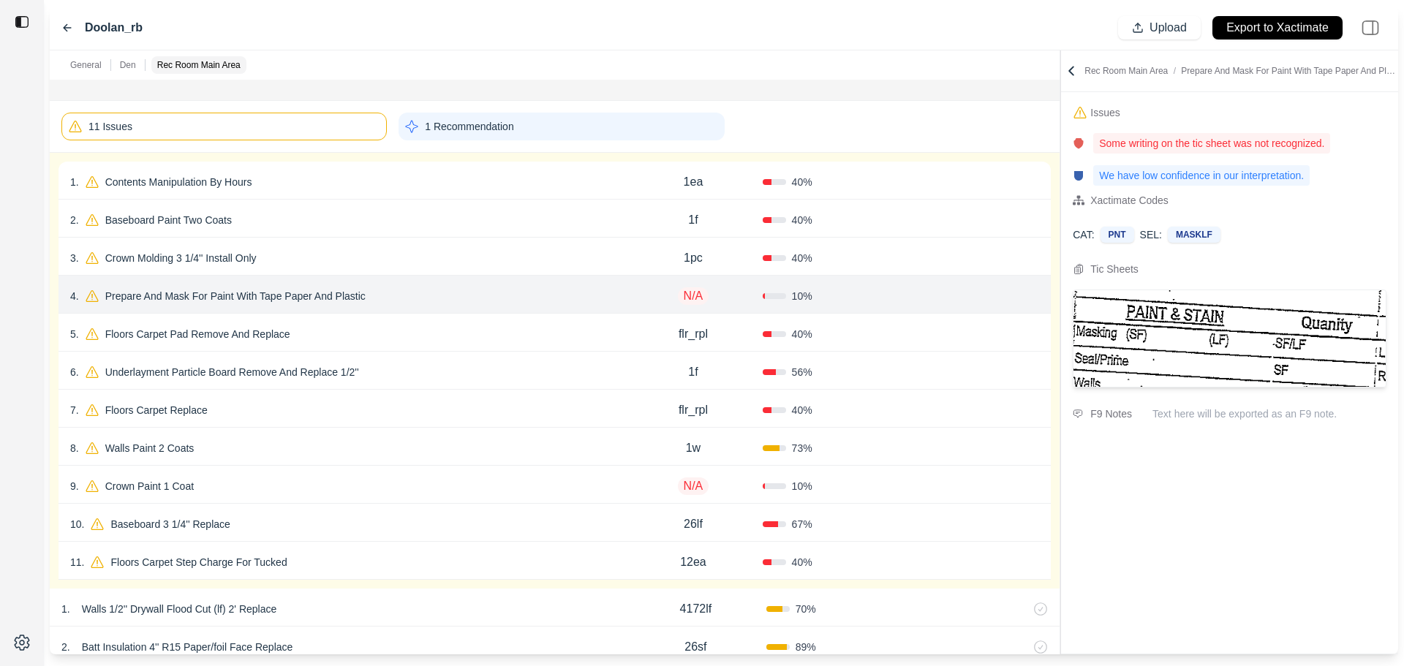
click at [450, 342] on div "5 . Floors Carpet Pad Remove And Replace" at bounding box center [347, 334] width 554 height 20
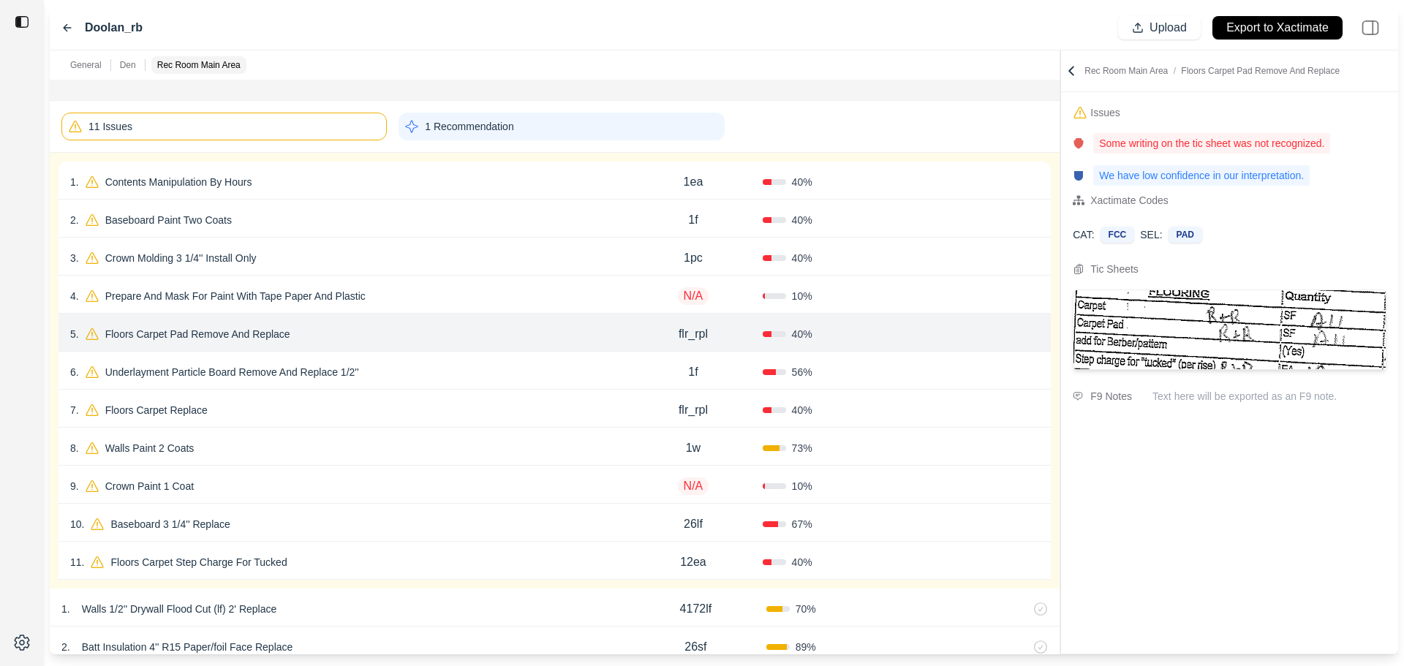
click at [453, 385] on div "6 . Underlayment Particle Board Remove And Replace 1/2'' 1f 56 % Confirm" at bounding box center [555, 371] width 992 height 38
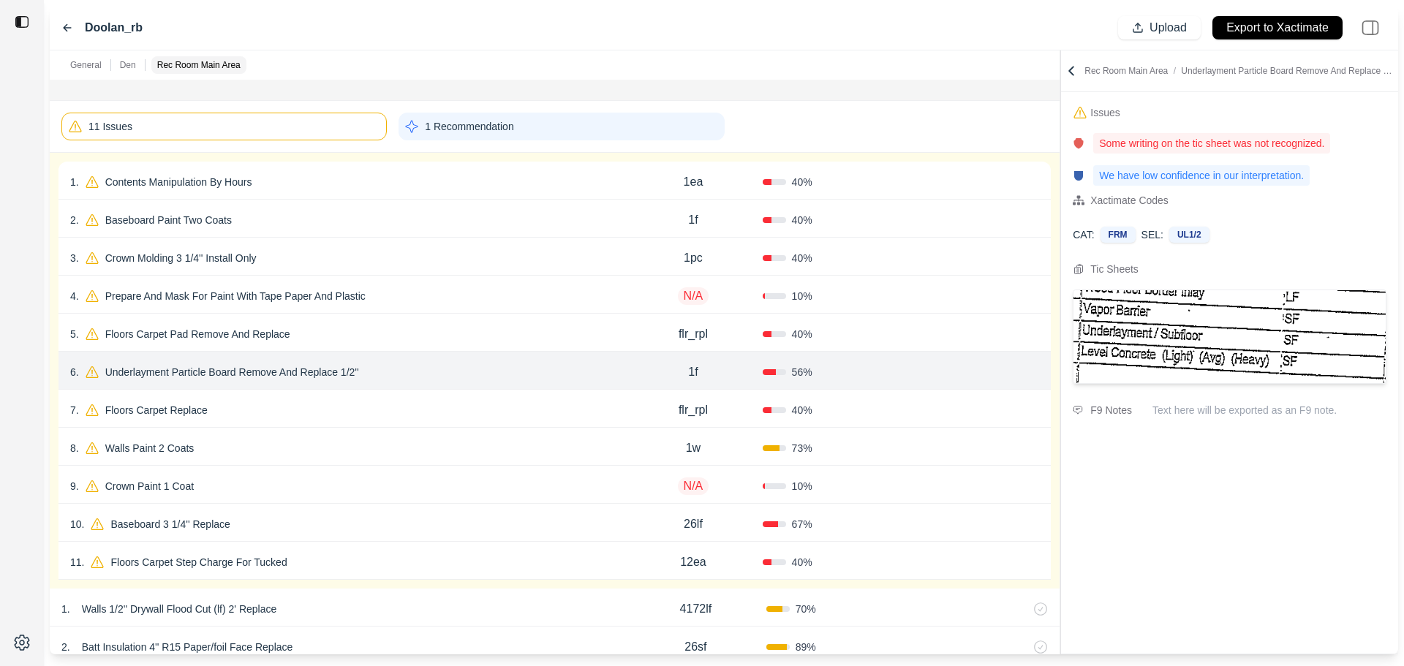
click at [440, 410] on div "7 . Floors Carpet Replace" at bounding box center [347, 410] width 554 height 20
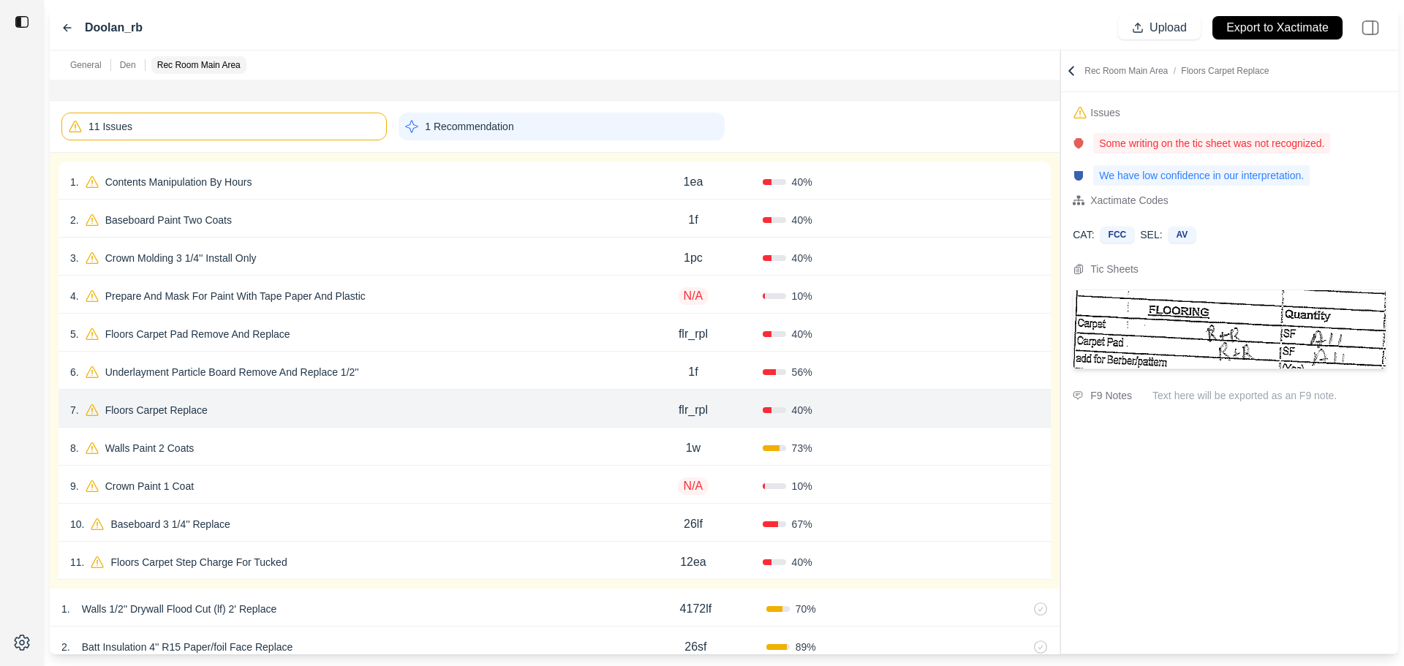
click at [440, 430] on div "8 . Walls Paint 2 Coats 1w 73 % Confirm" at bounding box center [555, 447] width 992 height 38
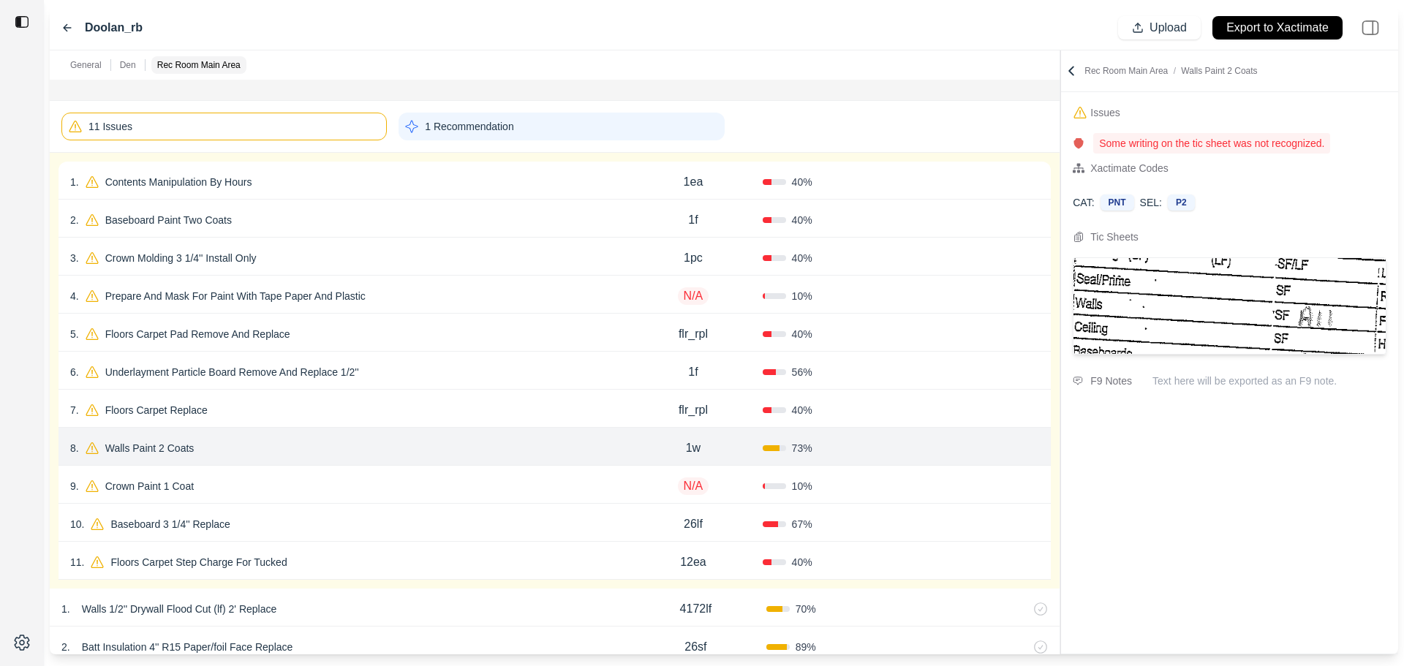
click at [285, 113] on div "11 Issues" at bounding box center [223, 127] width 325 height 28
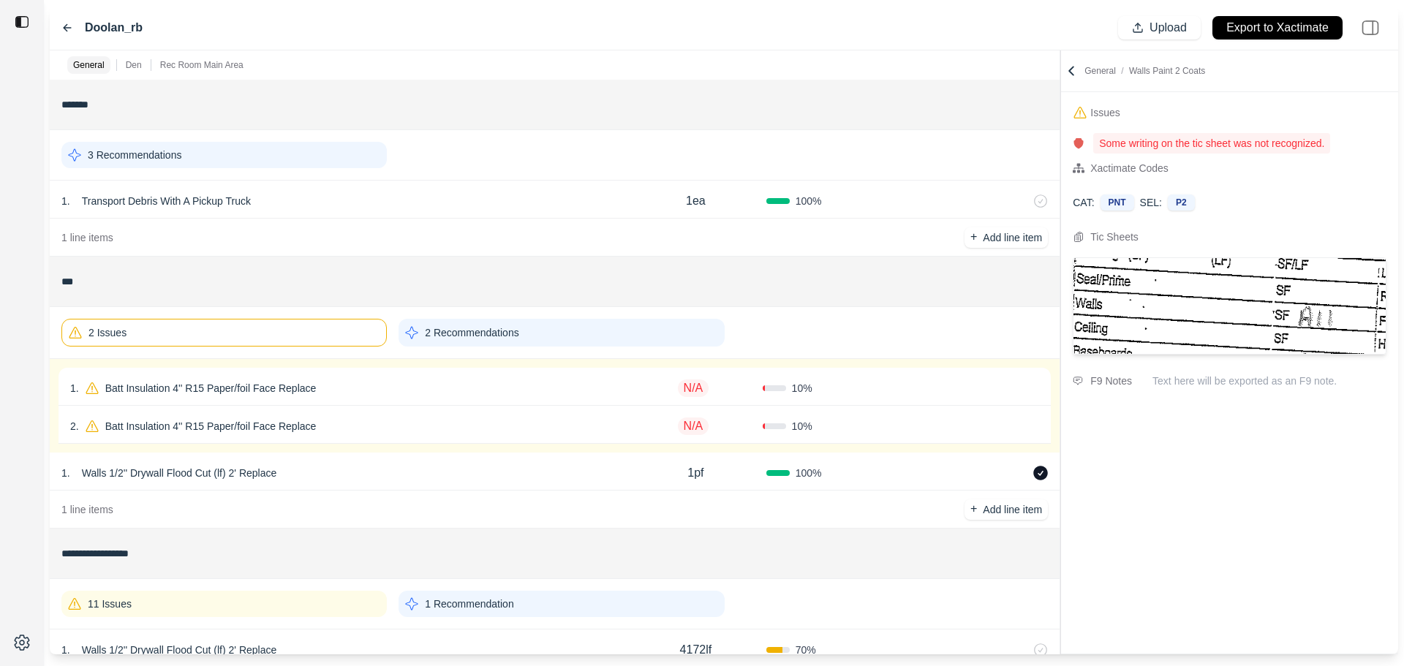
scroll to position [113, 0]
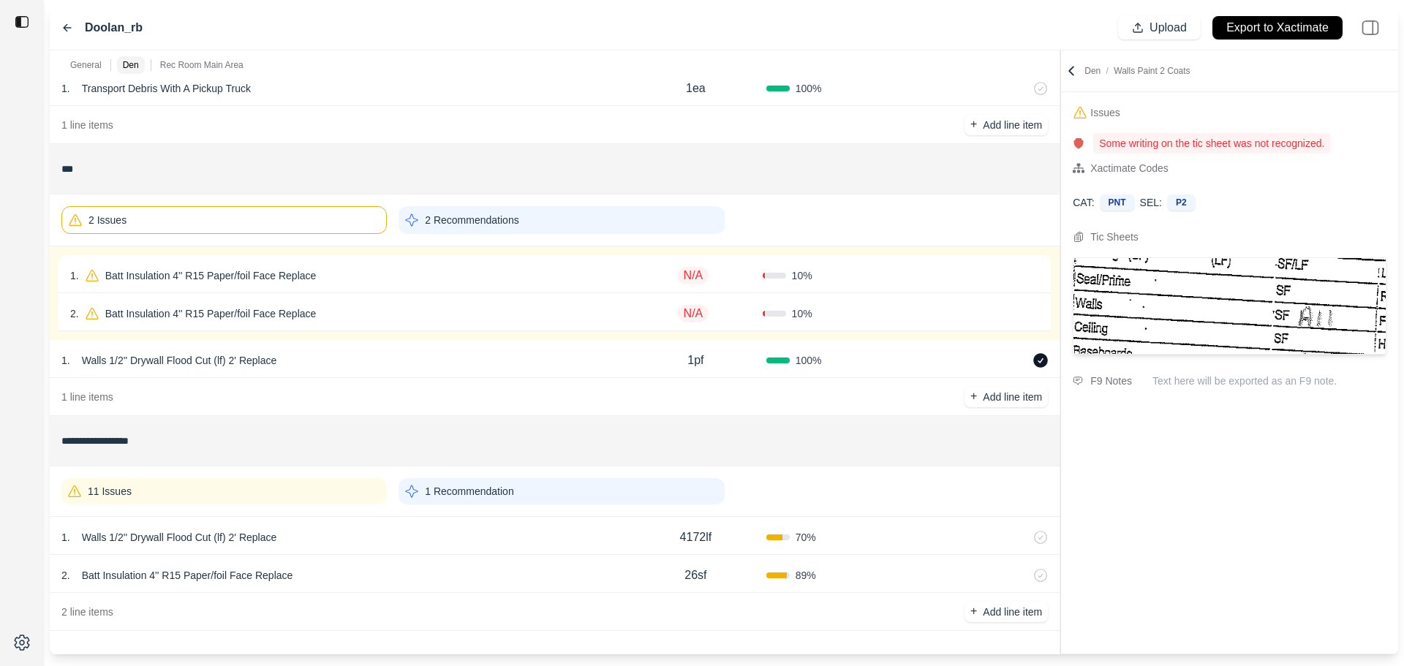
click at [255, 497] on div "11 Issues" at bounding box center [223, 491] width 325 height 26
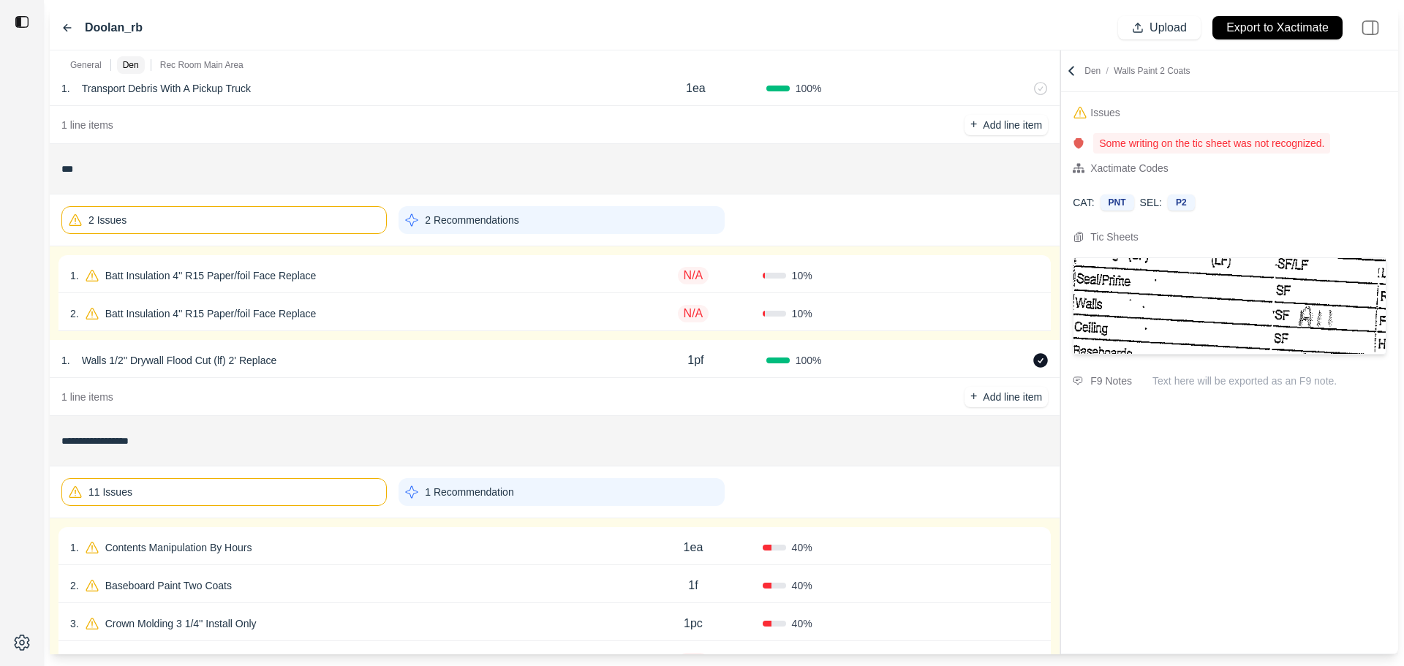
scroll to position [478, 0]
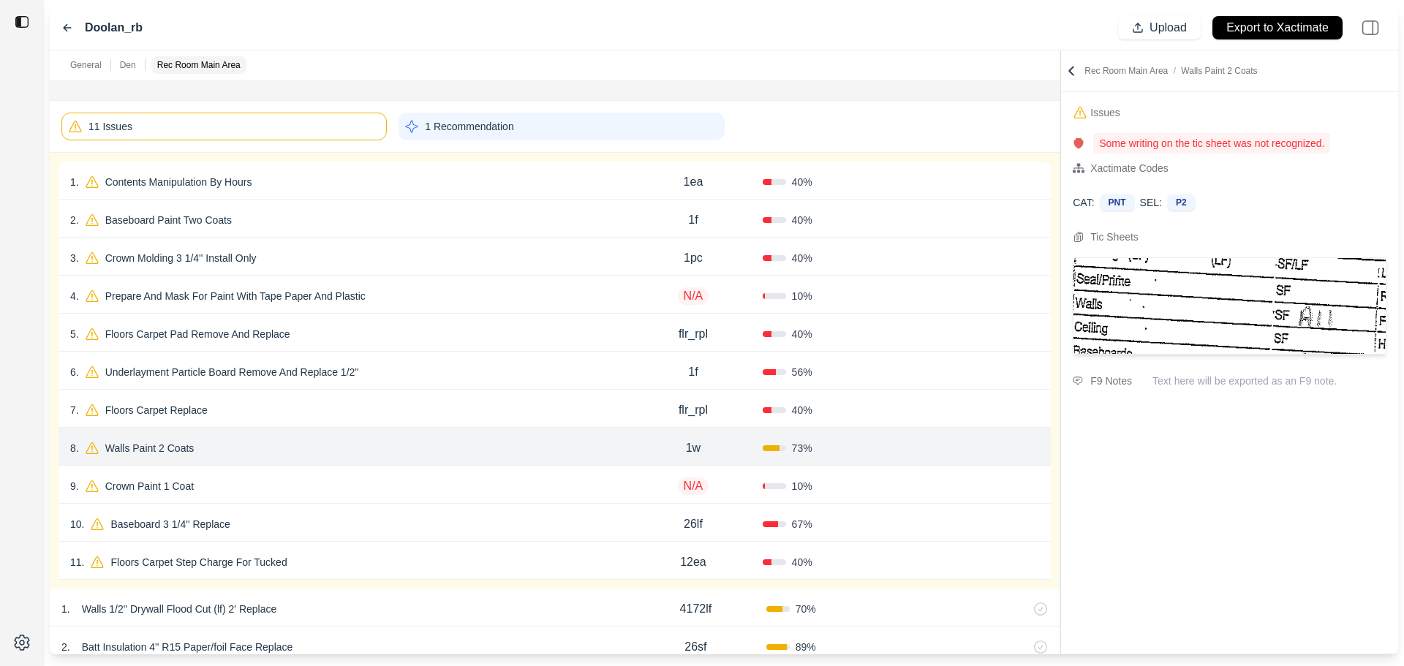
click at [326, 440] on div "8 . Walls Paint 2 Coats" at bounding box center [347, 448] width 554 height 20
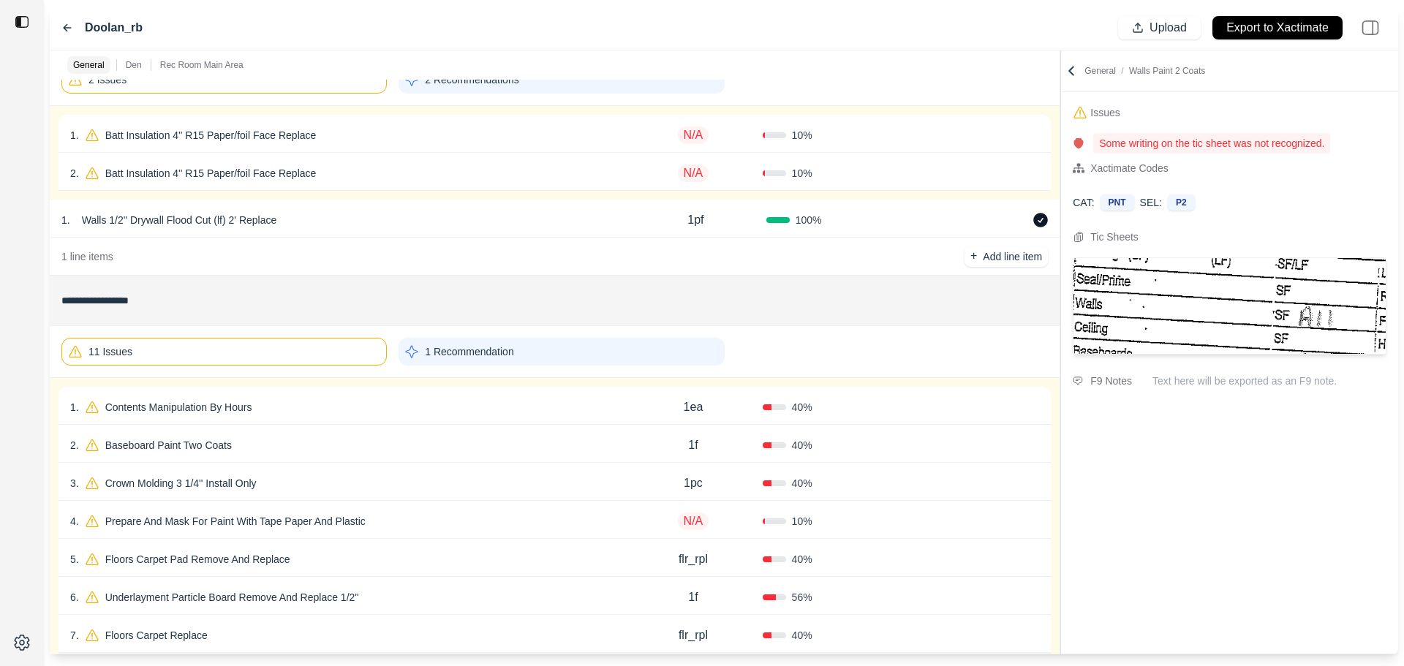
scroll to position [550, 0]
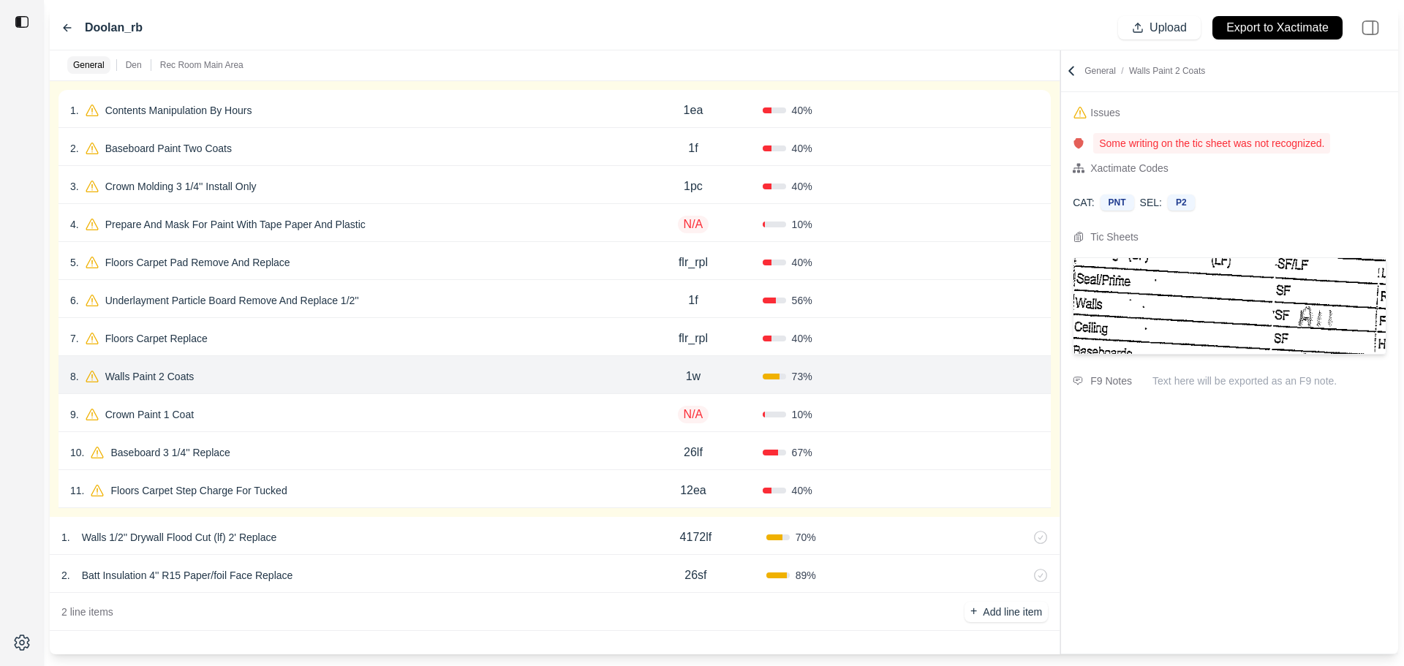
click at [283, 207] on div "4 . Prepare And Mask For Paint With Tape Paper And Plastic N/A 10 % Confirm" at bounding box center [555, 223] width 992 height 38
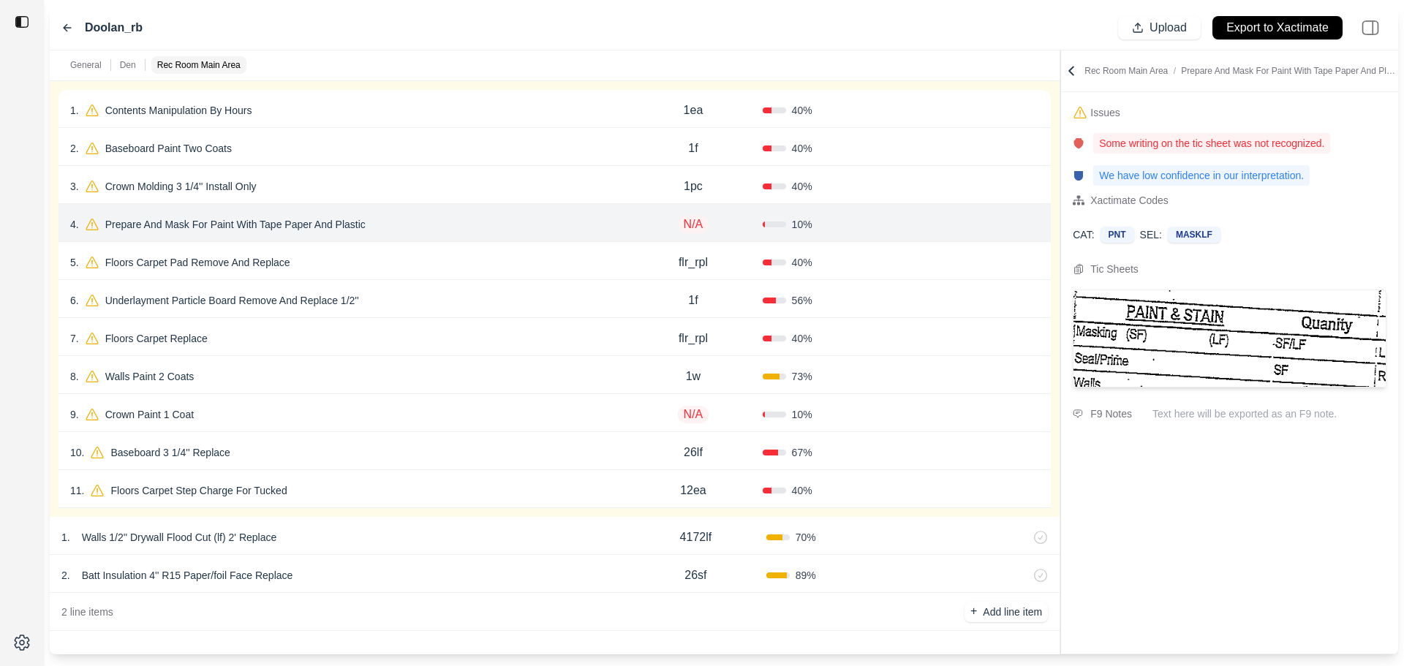
click at [407, 572] on div "2 . Batt Insulation 4'' R15 Paper/foil Face Replace" at bounding box center [343, 575] width 564 height 20
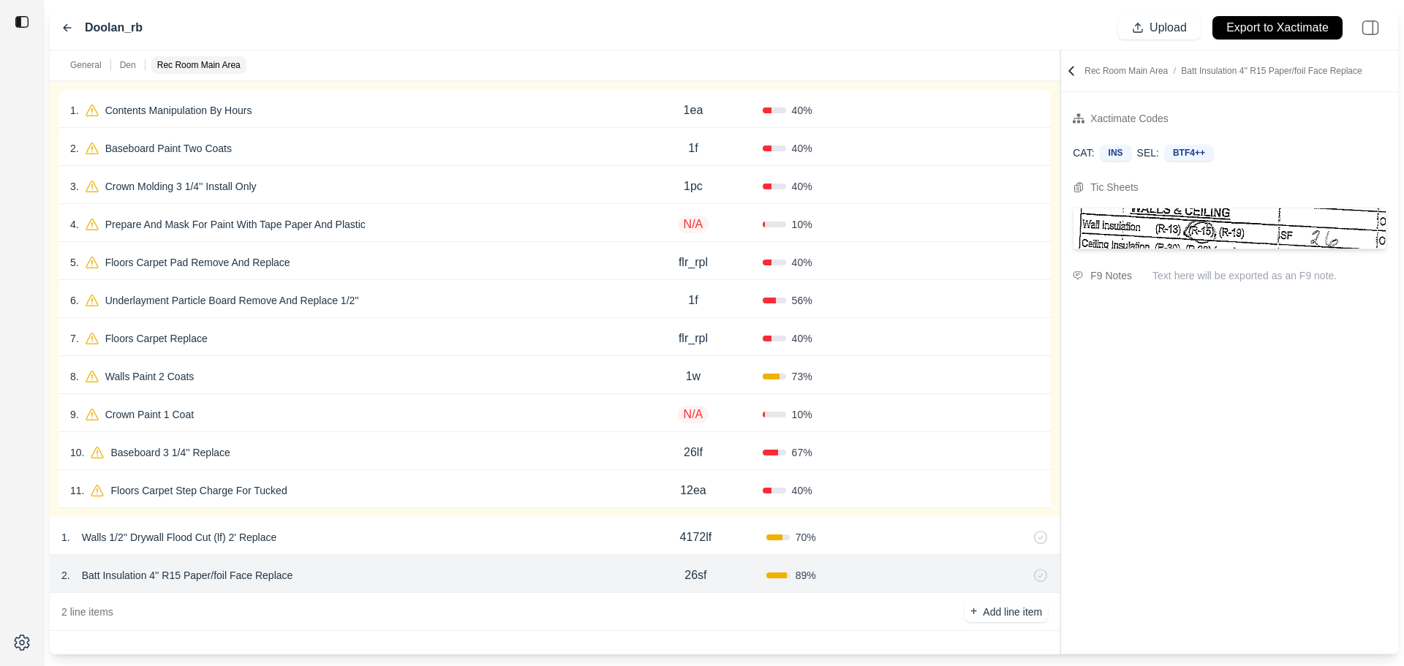
click at [521, 535] on div "1 . Walls 1/2'' Drywall Flood Cut (lf) 2' Replace" at bounding box center [343, 537] width 564 height 20
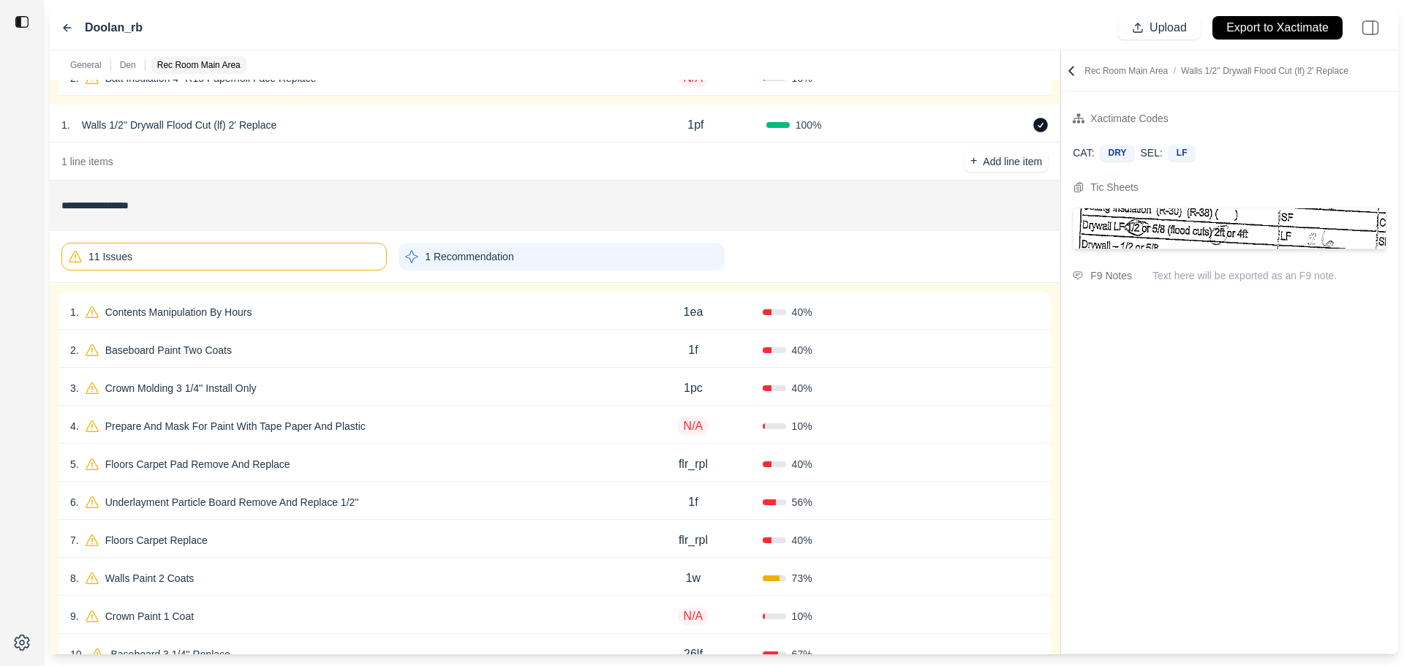
scroll to position [38, 0]
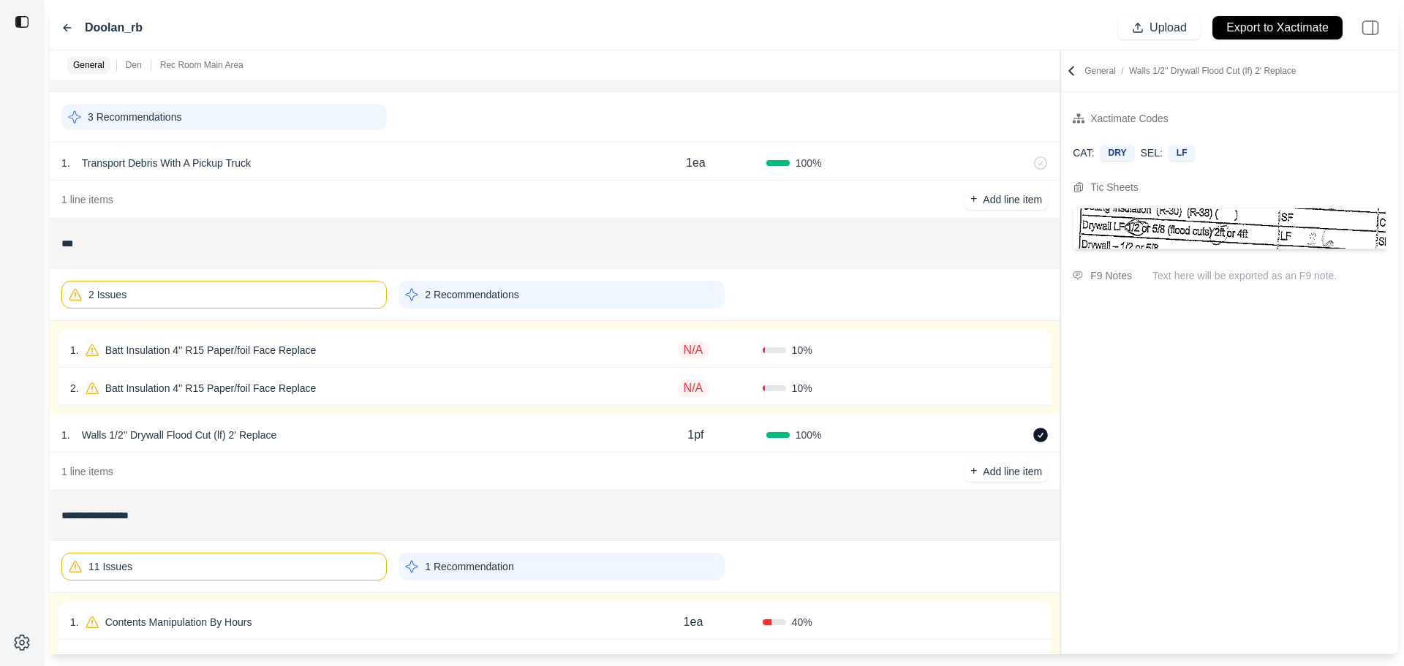
click at [401, 348] on div "1 . Batt Insulation 4'' R15 Paper/foil Face Replace" at bounding box center [347, 350] width 554 height 20
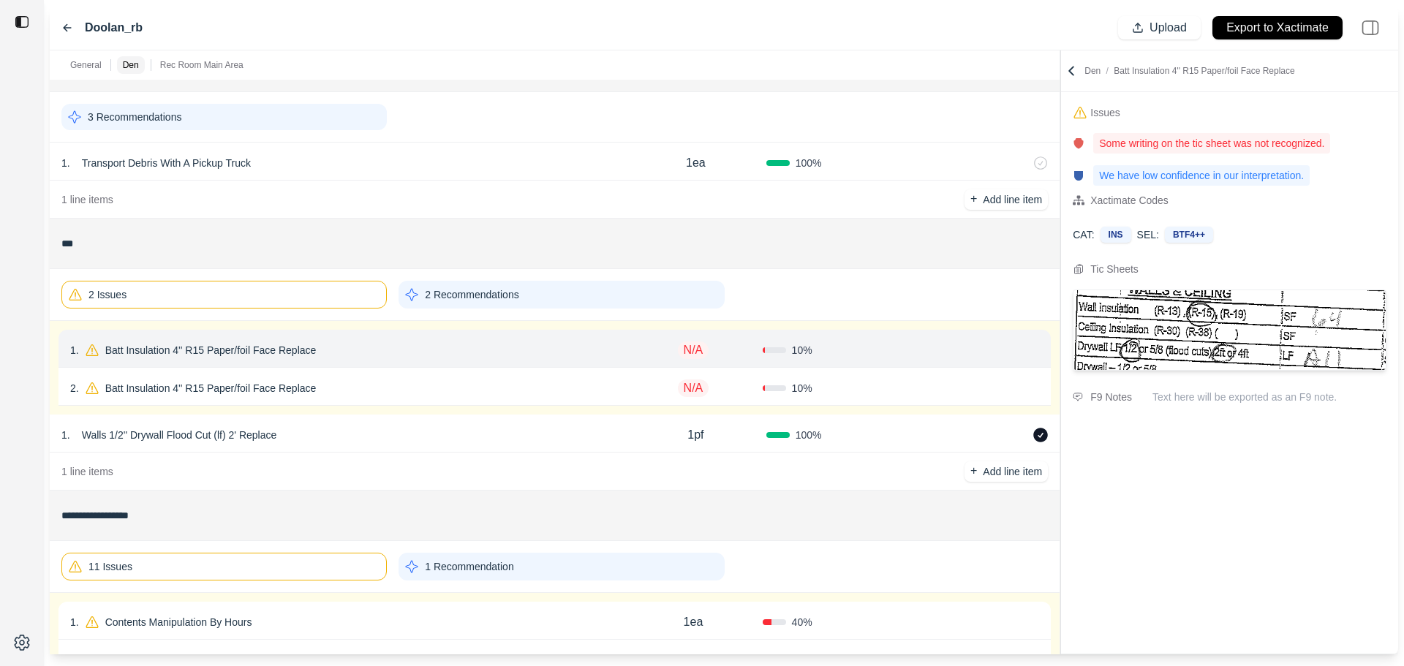
click at [701, 350] on p "N/A" at bounding box center [693, 351] width 31 height 18
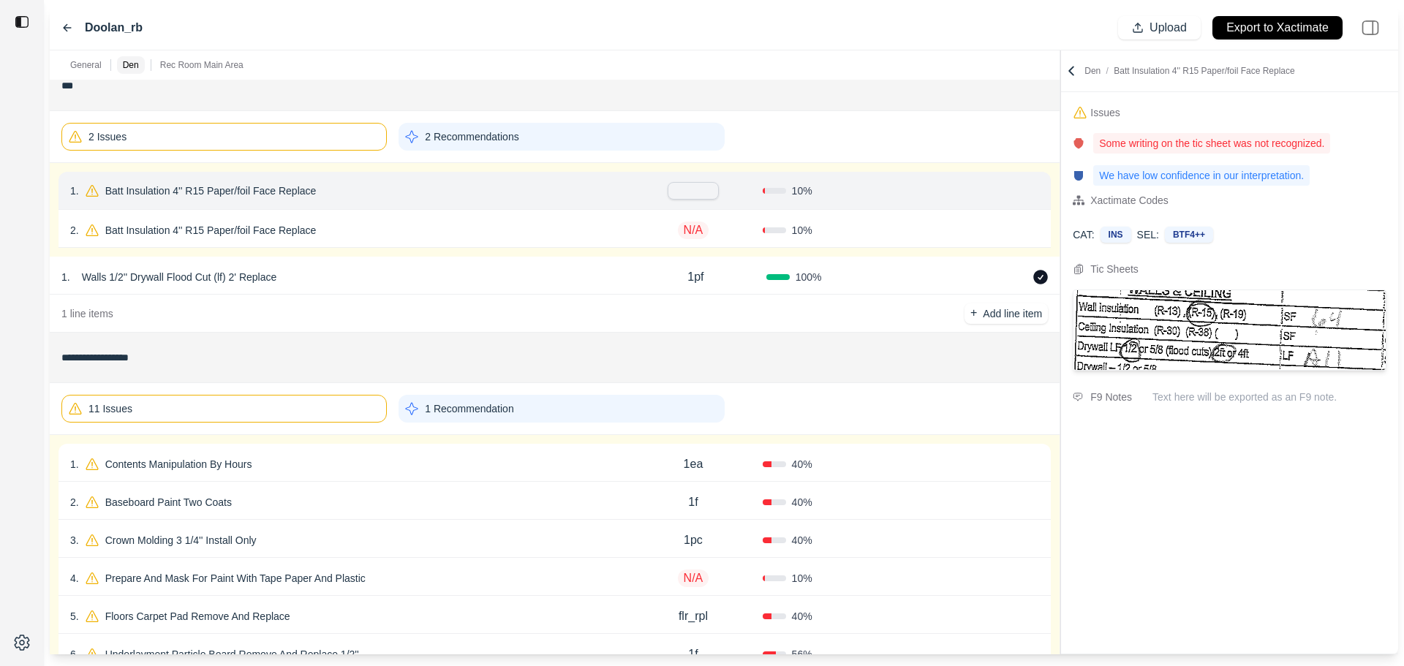
scroll to position [331, 0]
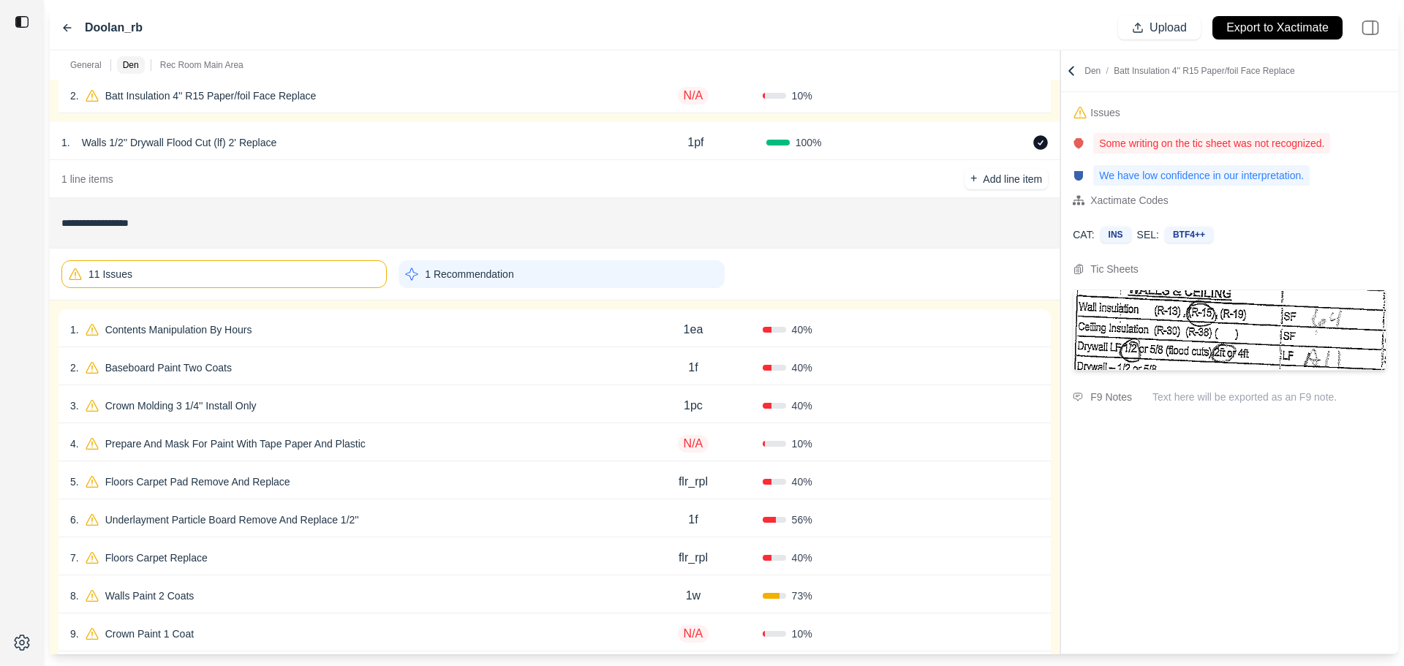
click at [346, 385] on div "2 . Baseboard Paint Two Coats 1f 40 % Confirm" at bounding box center [555, 366] width 992 height 38
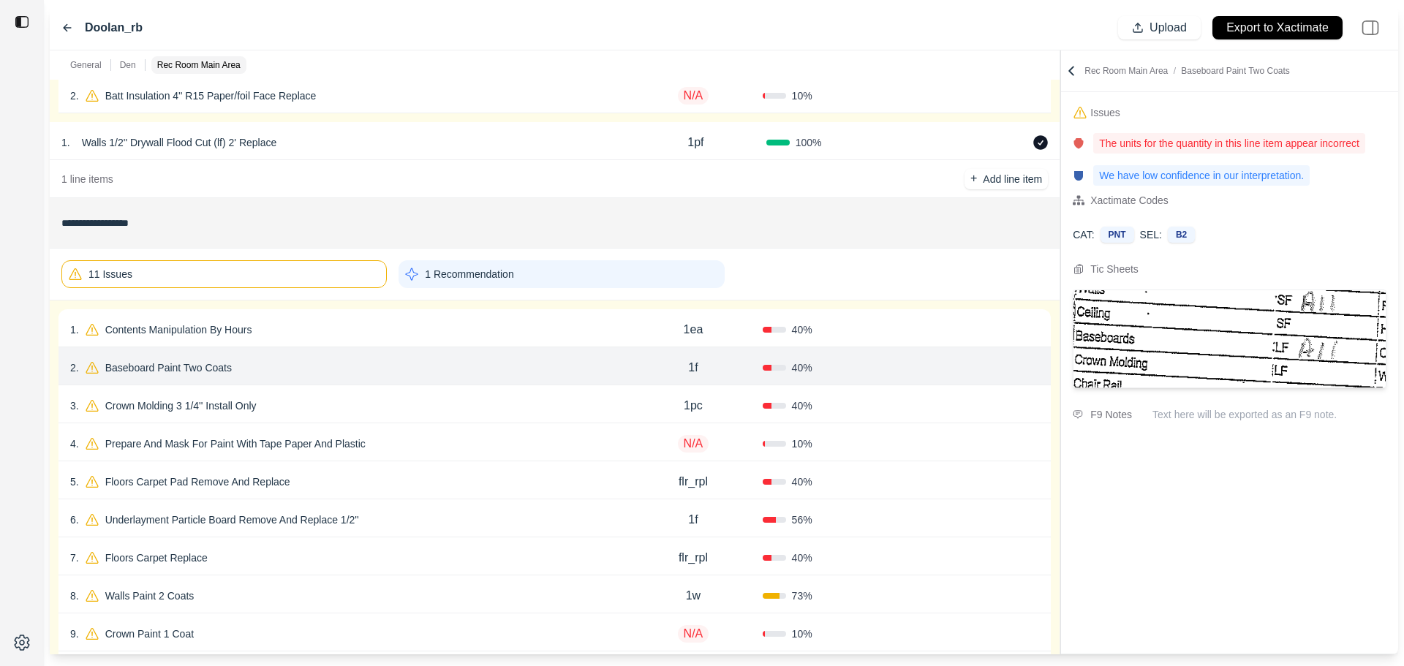
click at [353, 408] on div "3 . Crown Molding 3 1/4'' Install Only" at bounding box center [347, 406] width 554 height 20
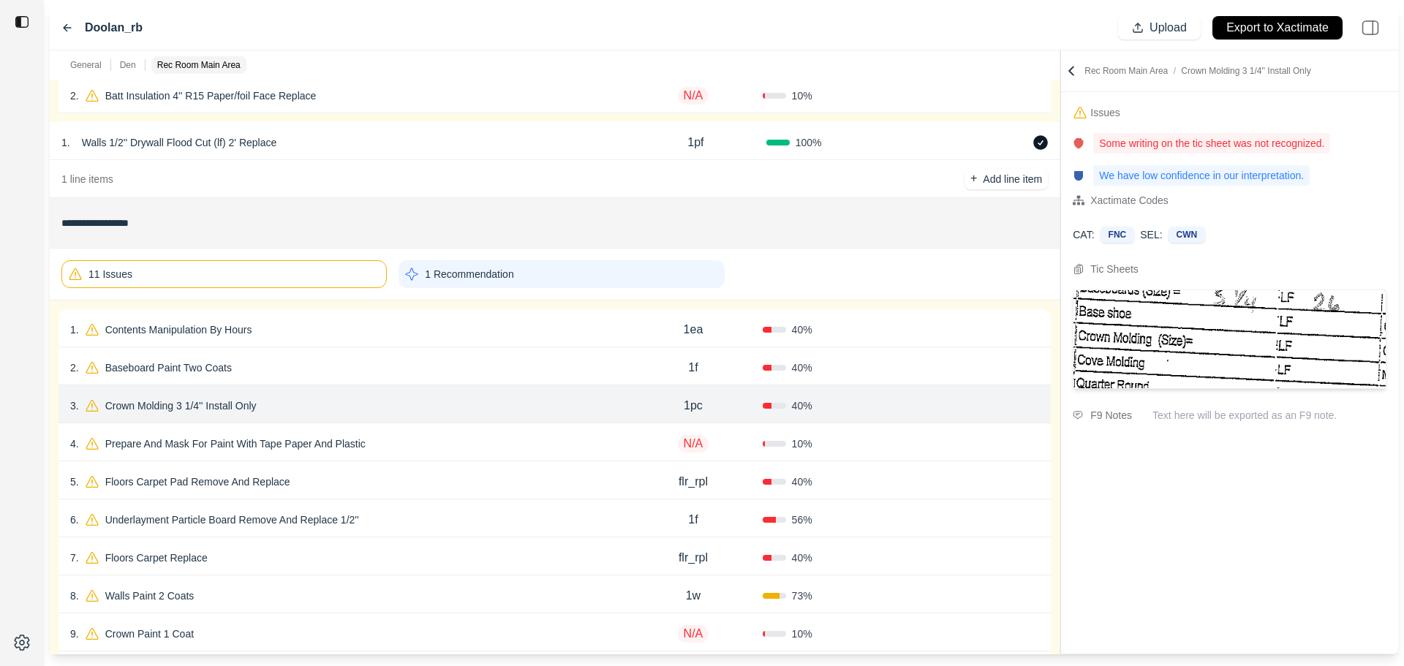
click at [353, 445] on p "Prepare And Mask For Paint With Tape Paper And Plastic" at bounding box center [235, 444] width 272 height 20
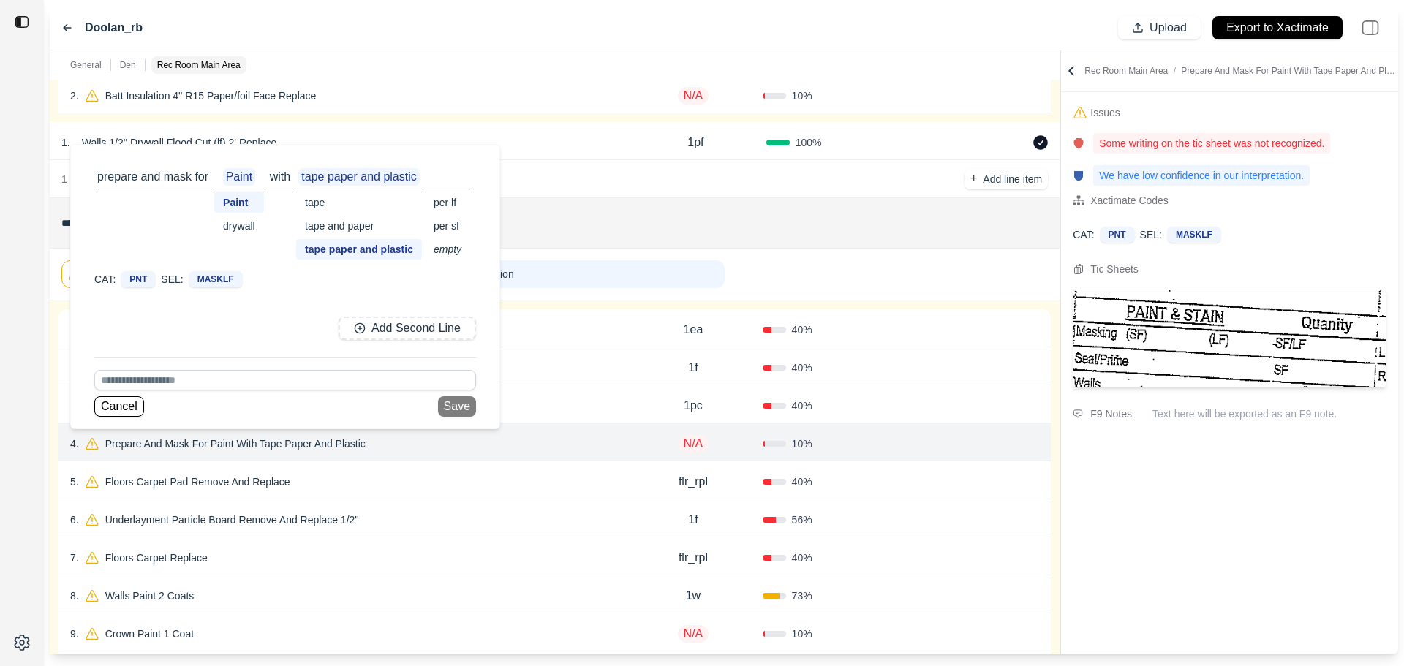
click at [353, 505] on div "6 . Underlayment Particle Board Remove And Replace 1/2'' 1f 56 % Confirm" at bounding box center [555, 519] width 992 height 38
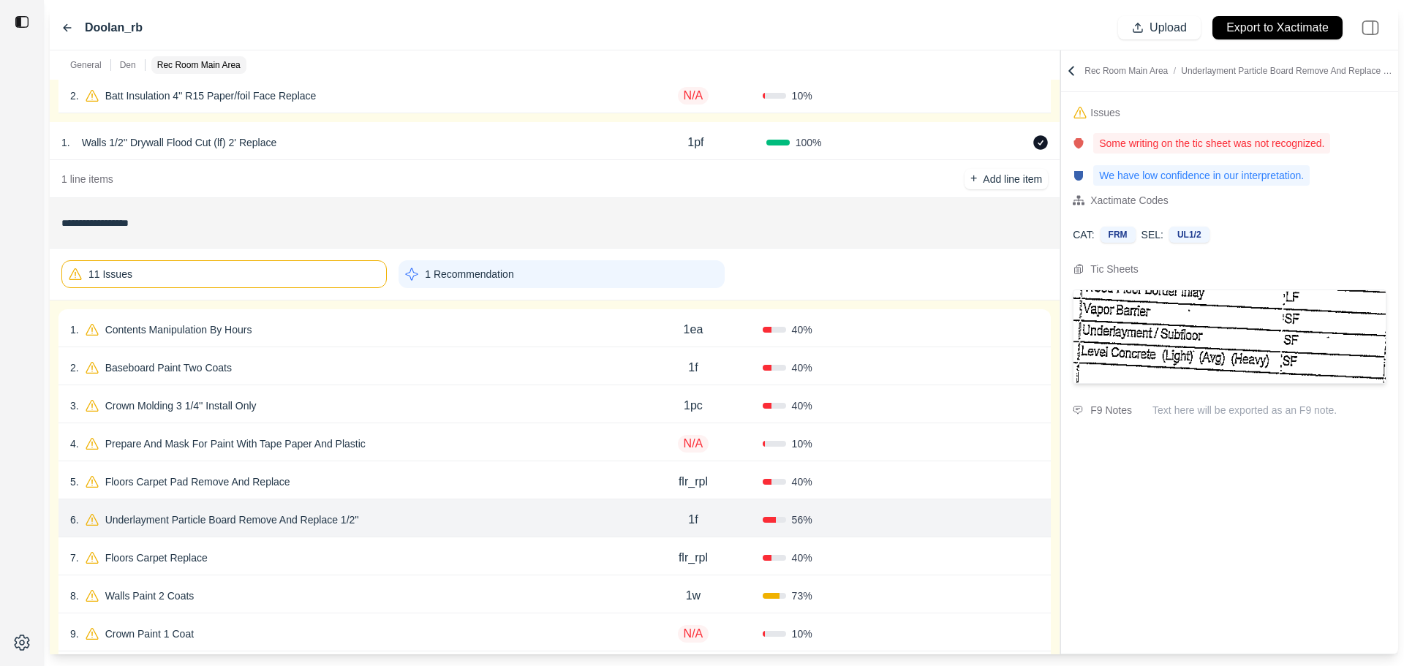
click at [363, 551] on div "7 . Floors Carpet Replace" at bounding box center [347, 558] width 554 height 20
